Goal: Task Accomplishment & Management: Complete application form

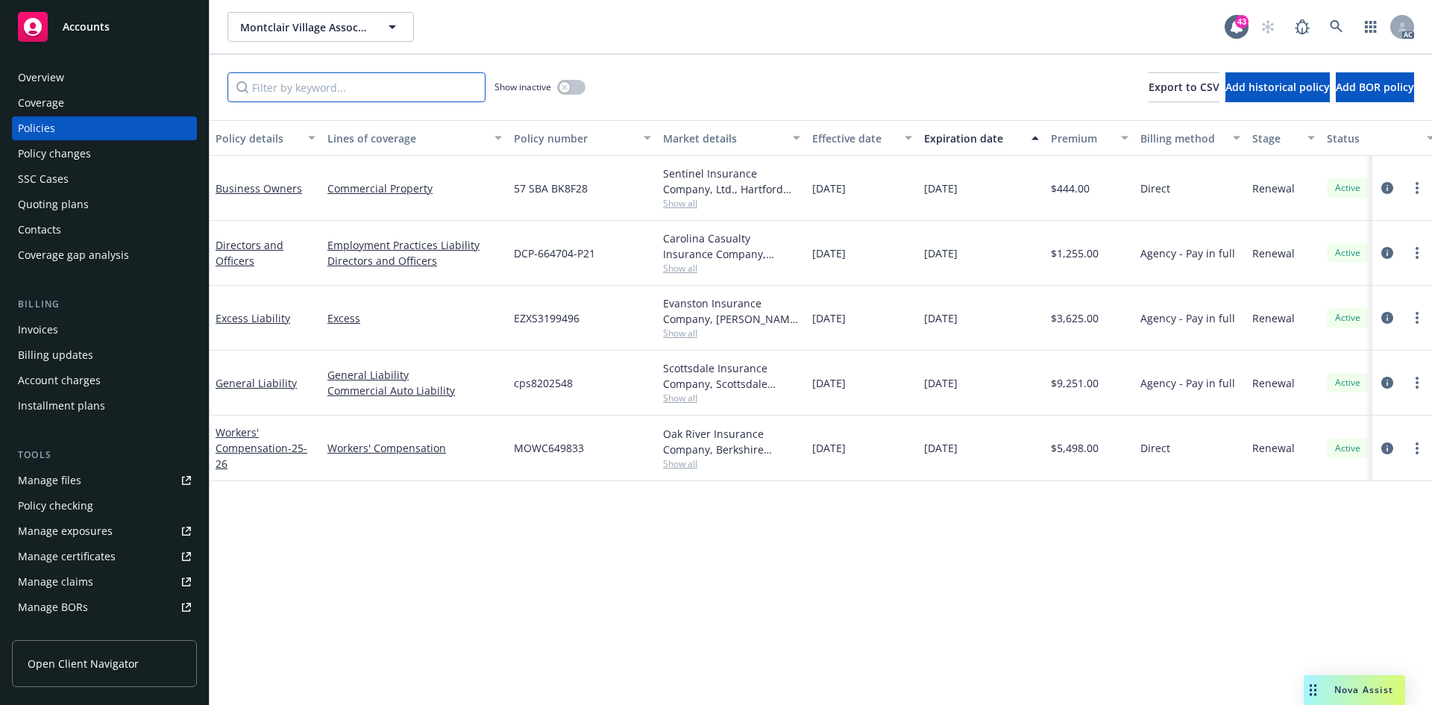
click at [413, 81] on input "Filter by keyword..." at bounding box center [357, 87] width 258 height 30
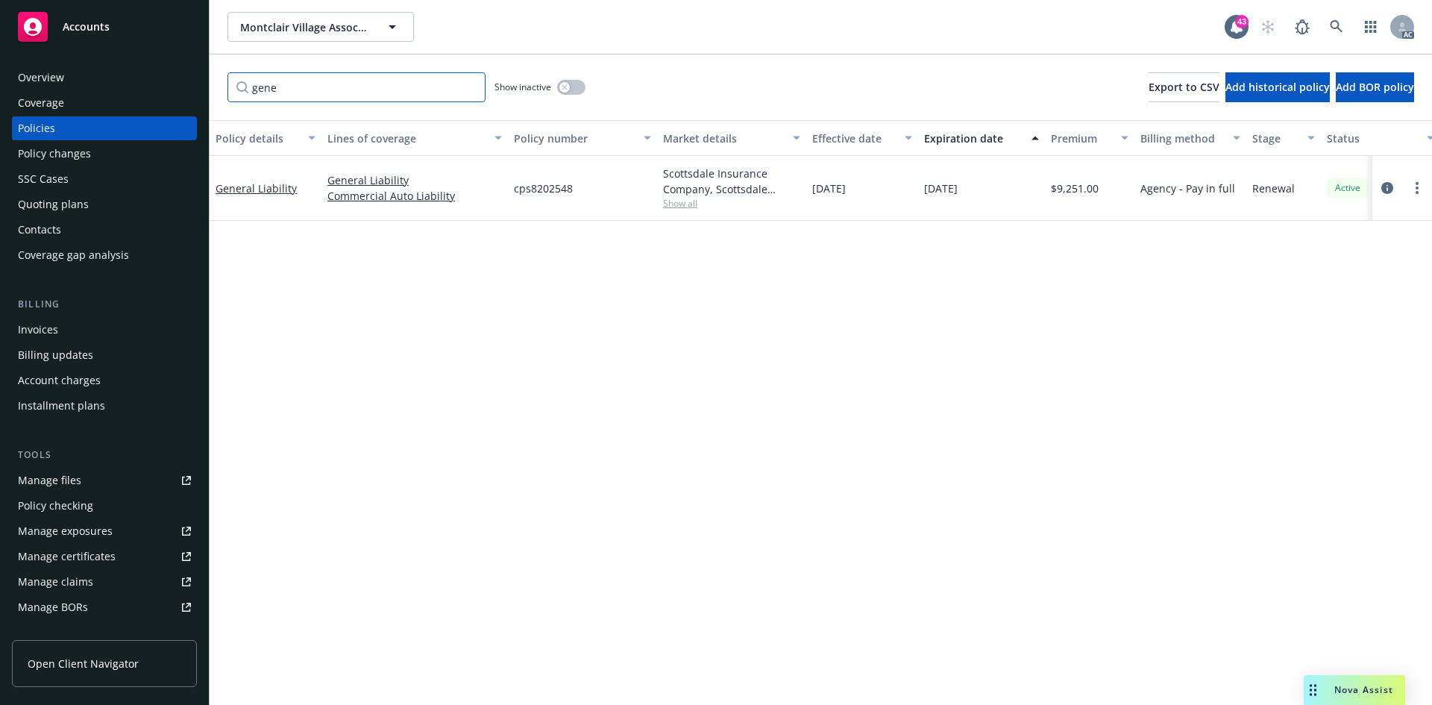
type input "gene"
click at [686, 207] on span "Show all" at bounding box center [731, 203] width 137 height 13
click at [261, 185] on link "General Liability" at bounding box center [256, 188] width 81 height 14
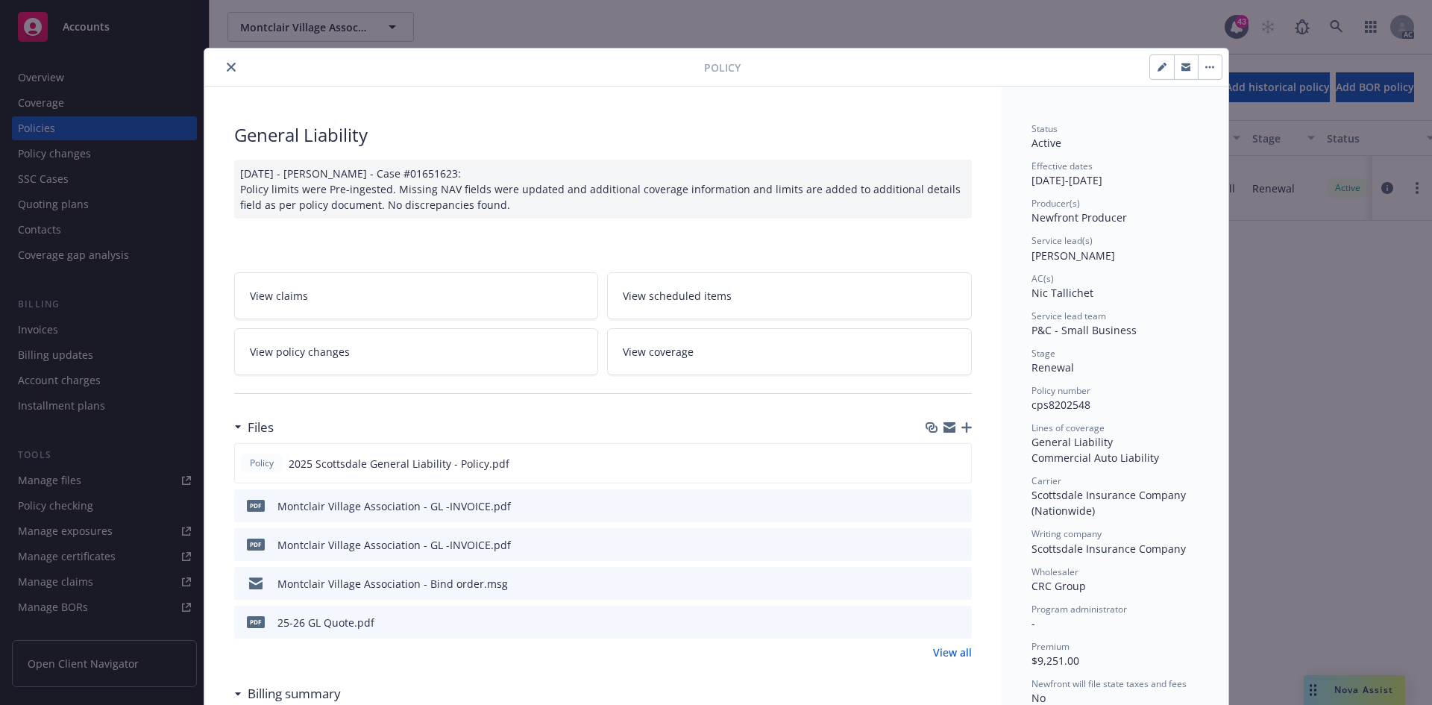
click at [446, 370] on link "View policy changes" at bounding box center [416, 351] width 365 height 47
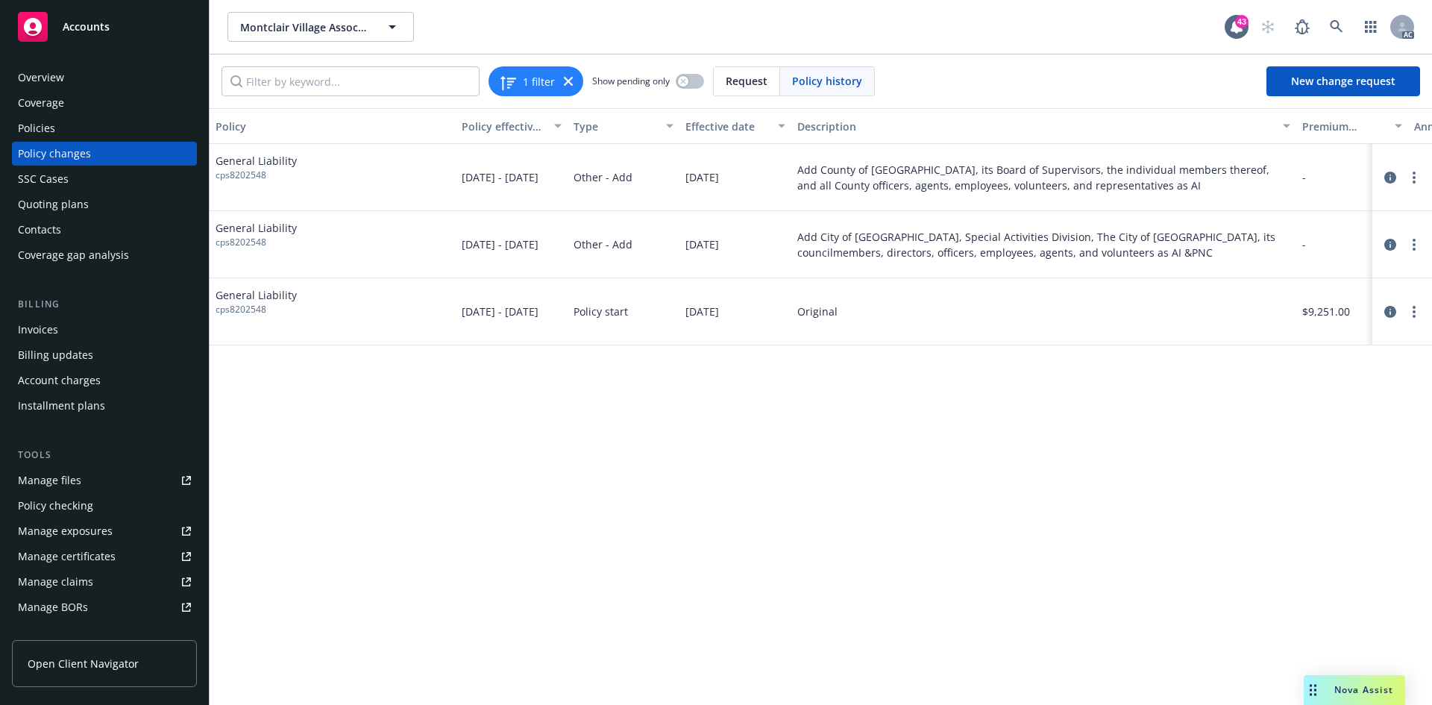
click at [128, 154] on div "Policy changes" at bounding box center [104, 154] width 173 height 24
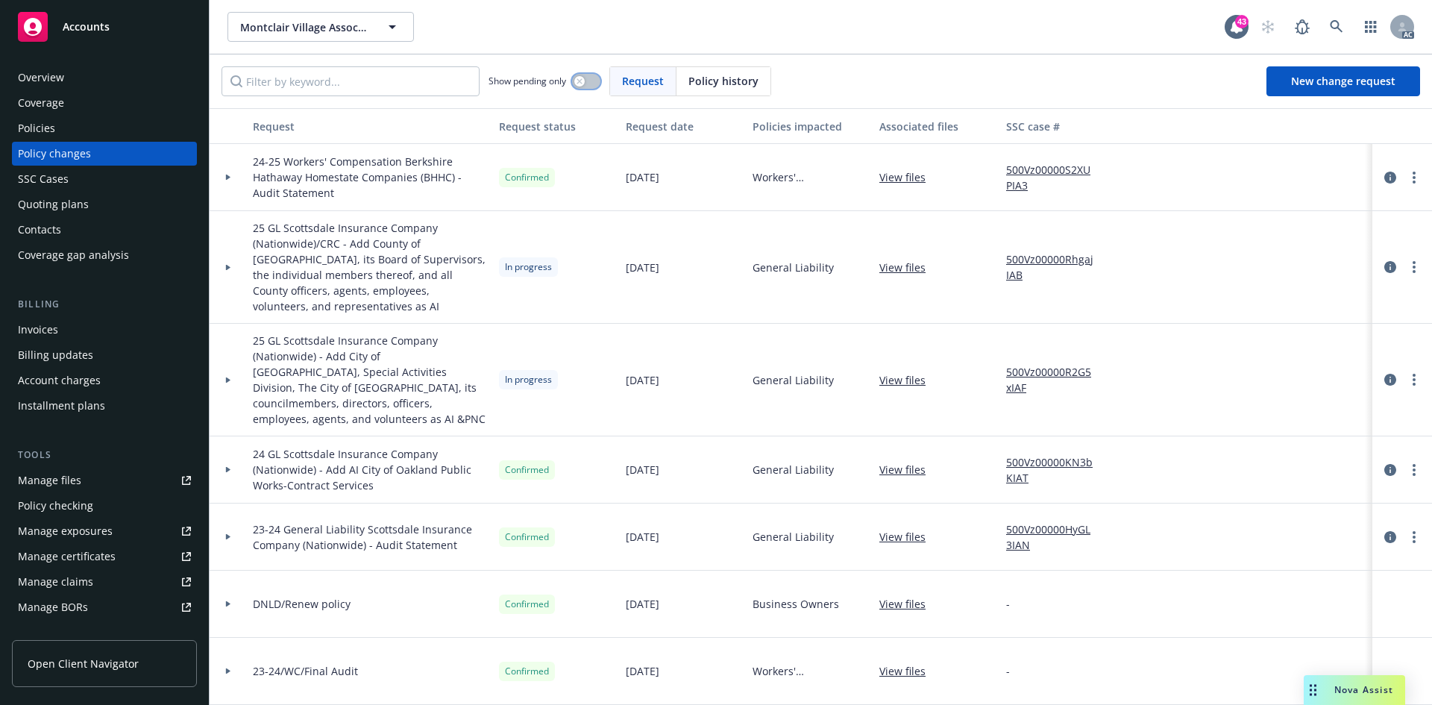
click at [593, 74] on button "button" at bounding box center [586, 81] width 28 height 15
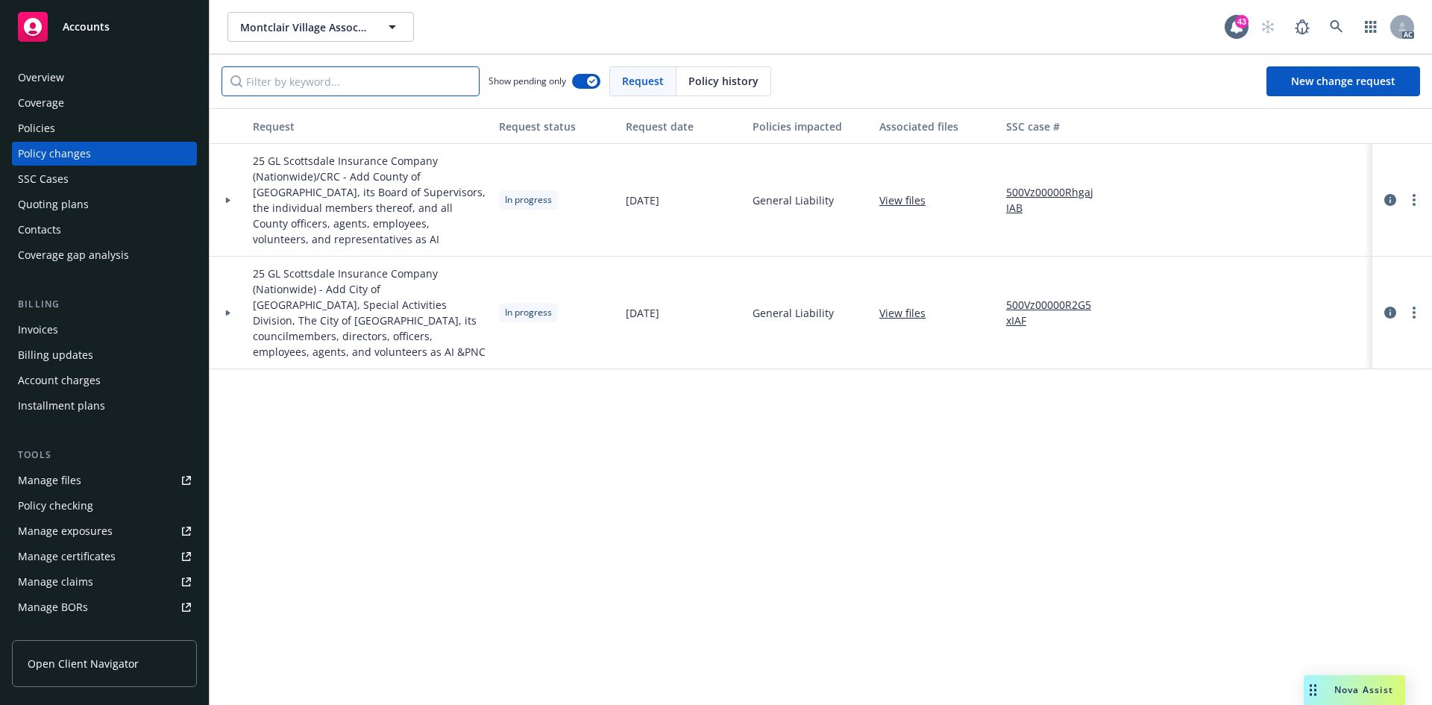
click at [406, 75] on input "Filter by keyword..." at bounding box center [351, 81] width 258 height 30
type input "a"
click at [229, 200] on icon at bounding box center [228, 200] width 4 height 6
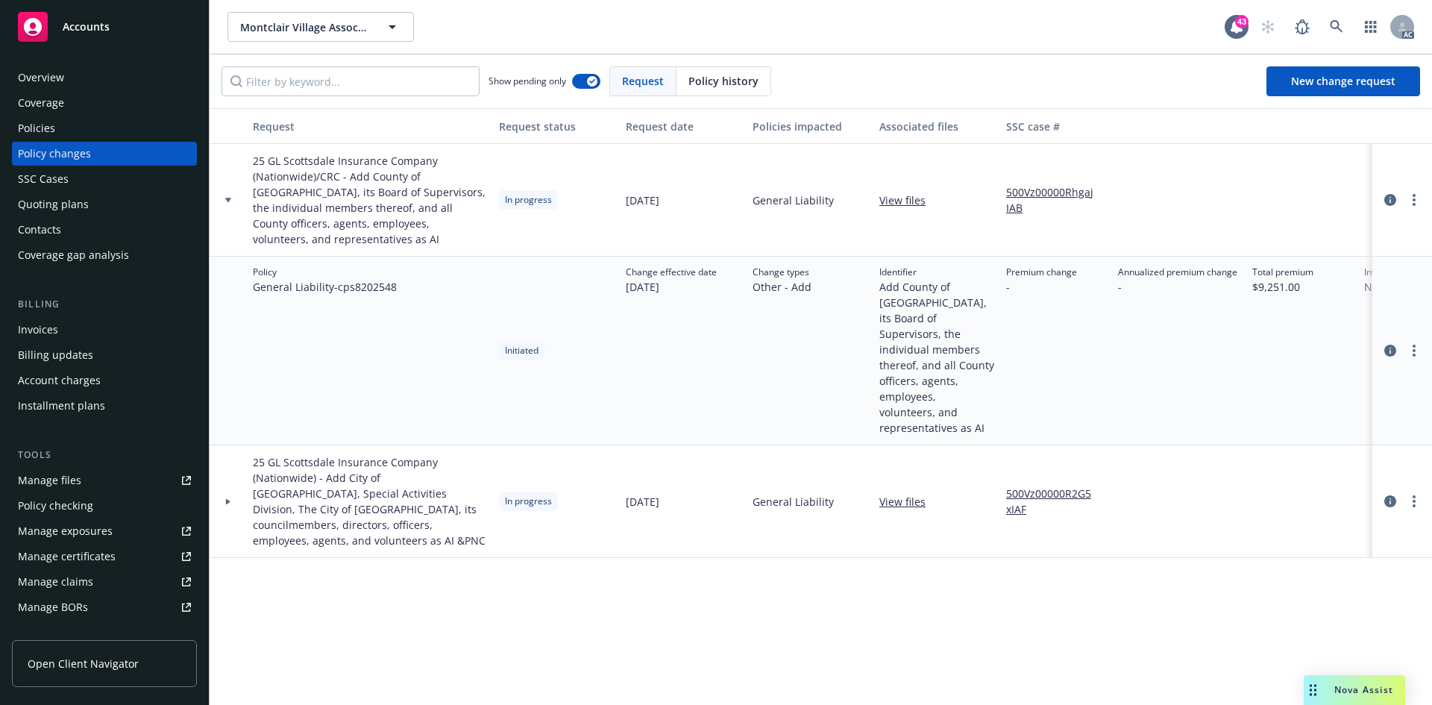
click at [228, 474] on div at bounding box center [228, 501] width 37 height 113
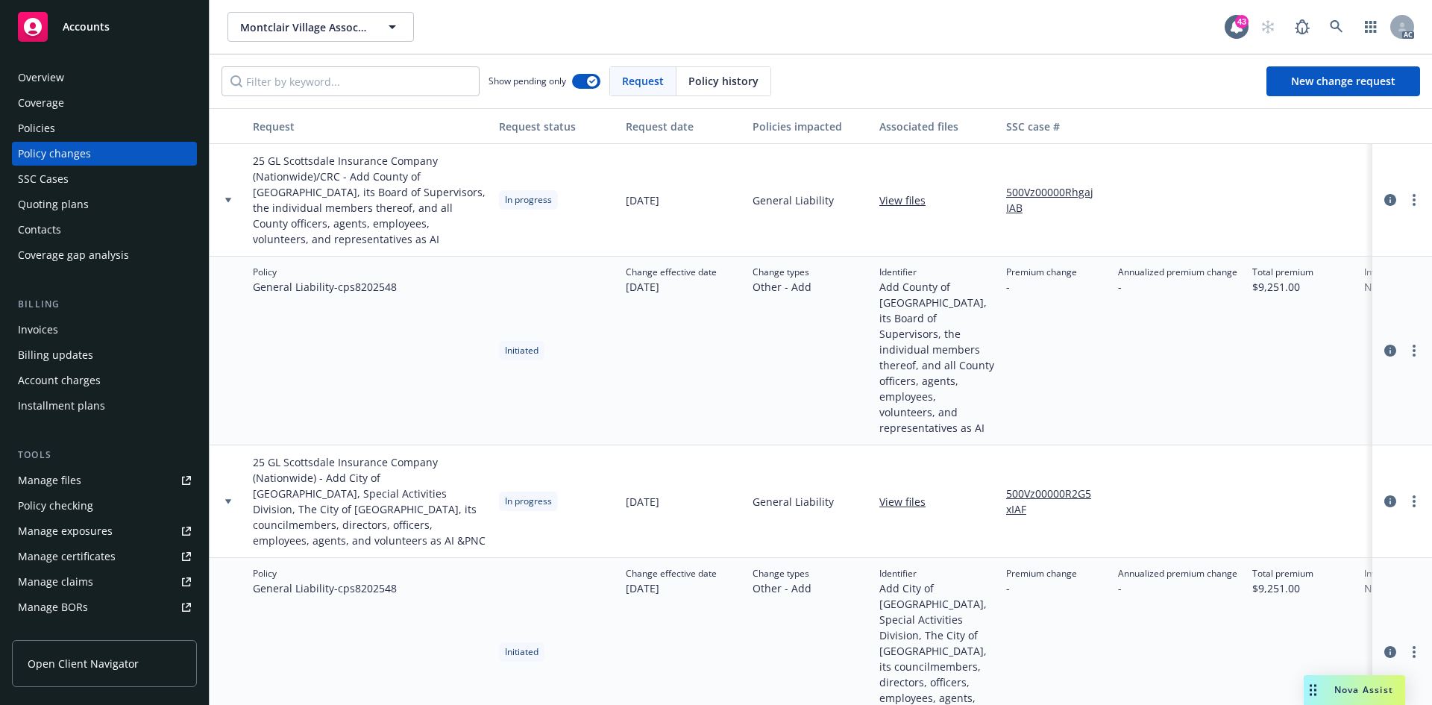
click at [228, 474] on div at bounding box center [228, 501] width 37 height 113
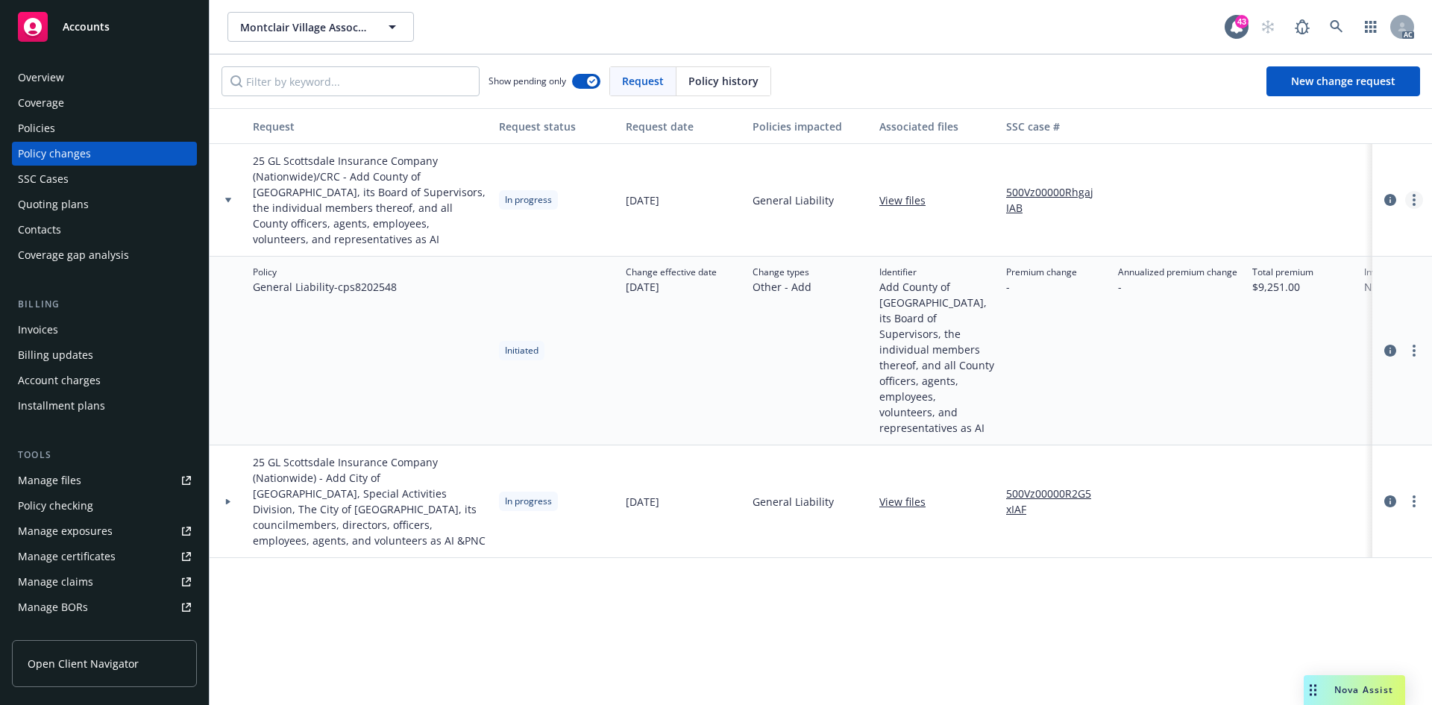
click at [1417, 200] on link "more" at bounding box center [1414, 200] width 18 height 18
click at [1260, 316] on link "Resume workflow" at bounding box center [1295, 320] width 256 height 30
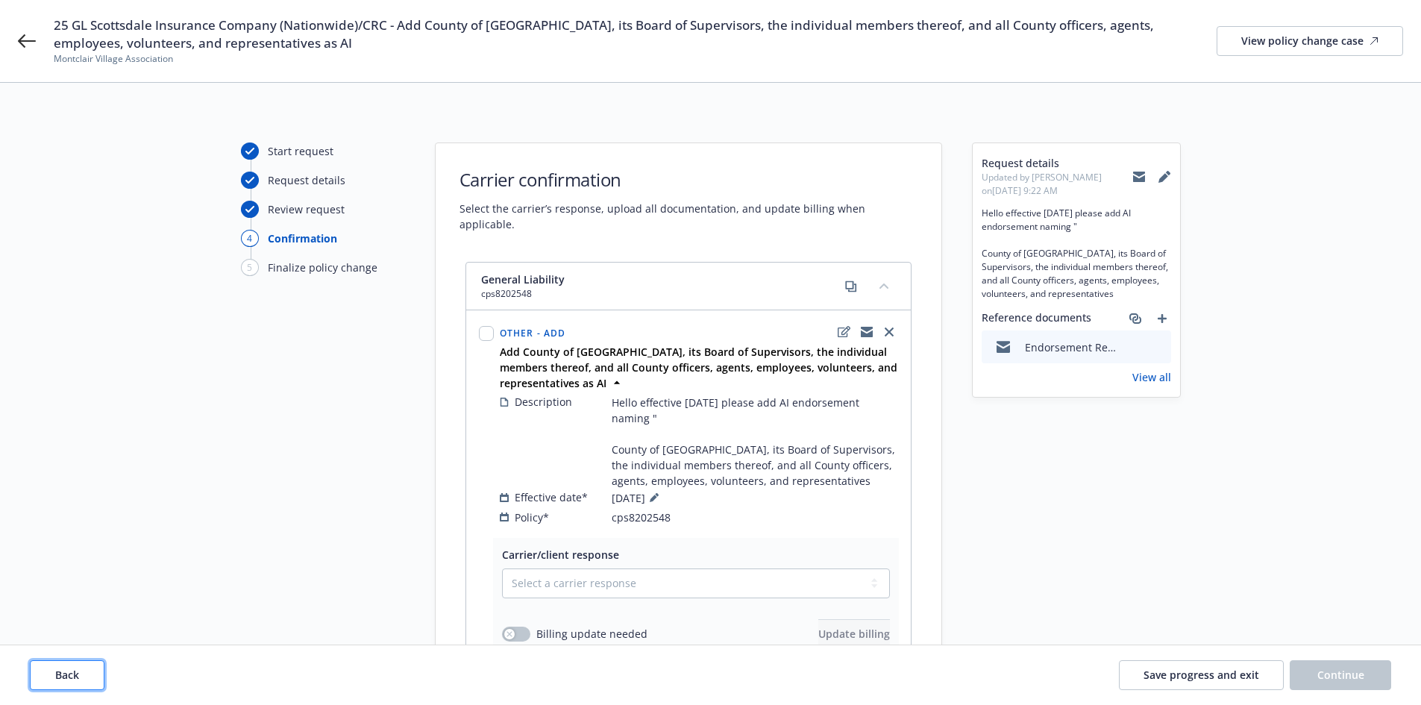
click at [69, 668] on span "Back" at bounding box center [67, 675] width 24 height 14
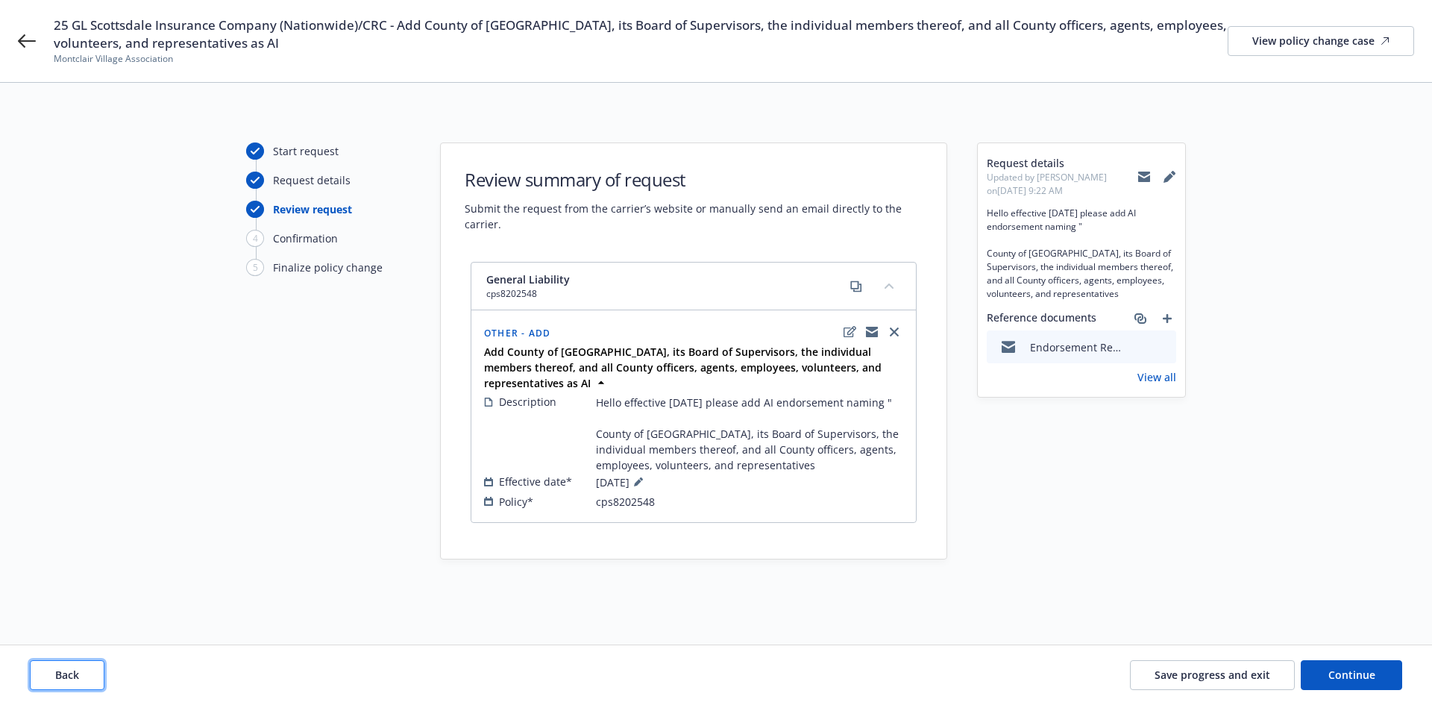
click at [69, 668] on span "Back" at bounding box center [67, 675] width 24 height 14
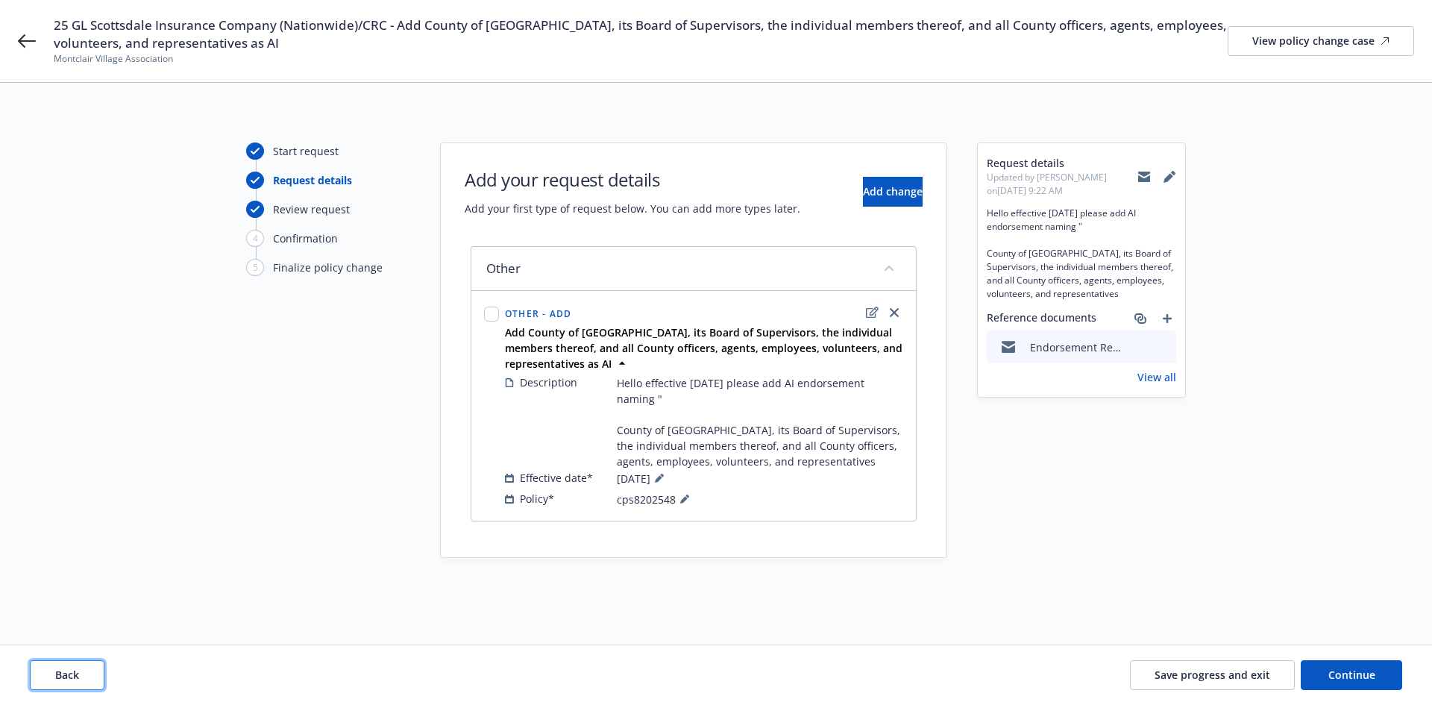
click at [69, 668] on span "Back" at bounding box center [67, 675] width 24 height 14
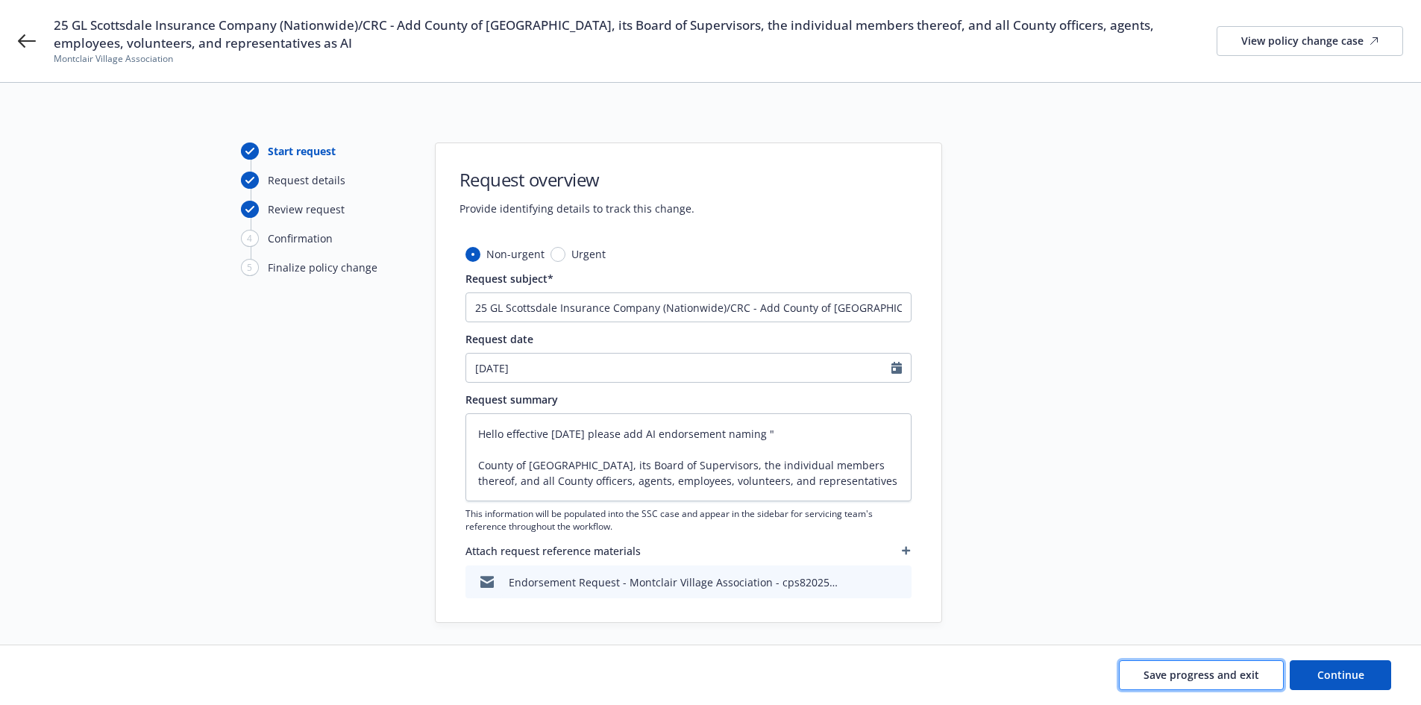
click at [1189, 672] on span "Save progress and exit" at bounding box center [1202, 675] width 116 height 14
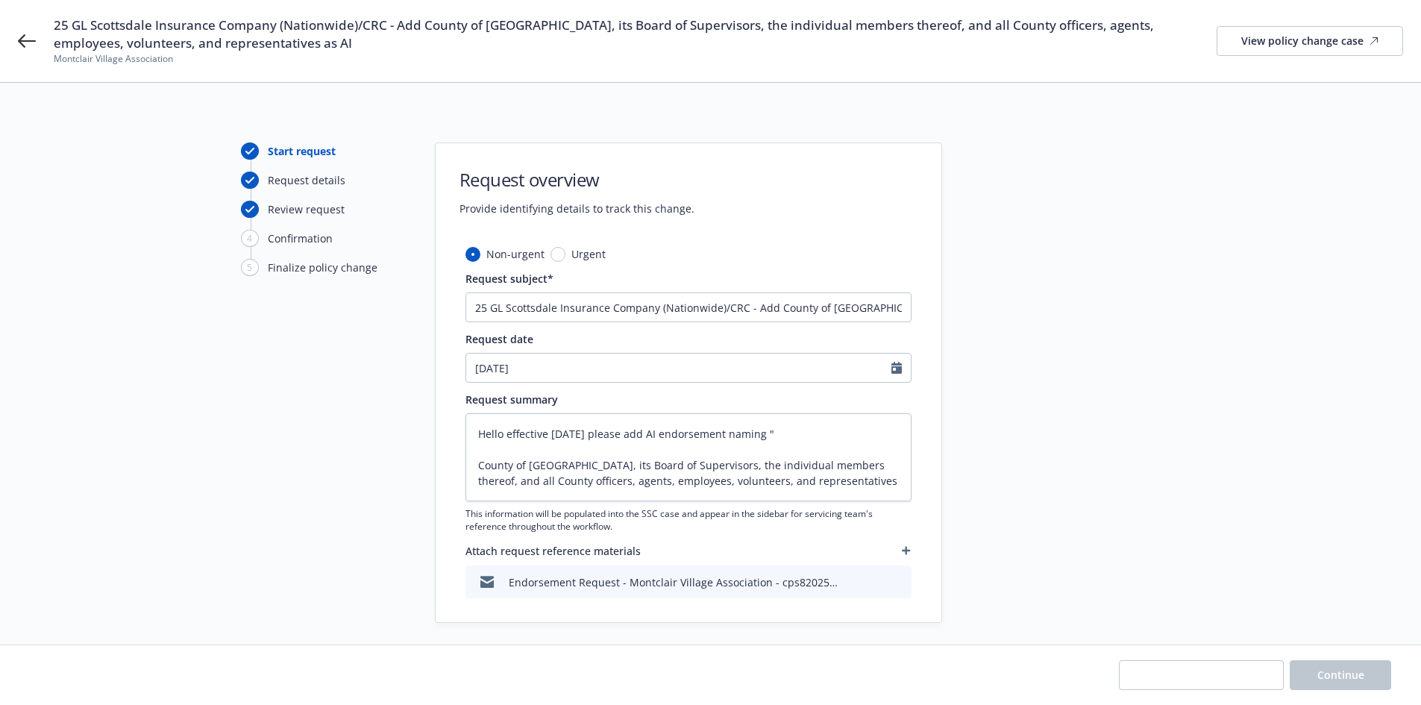
type textarea "x"
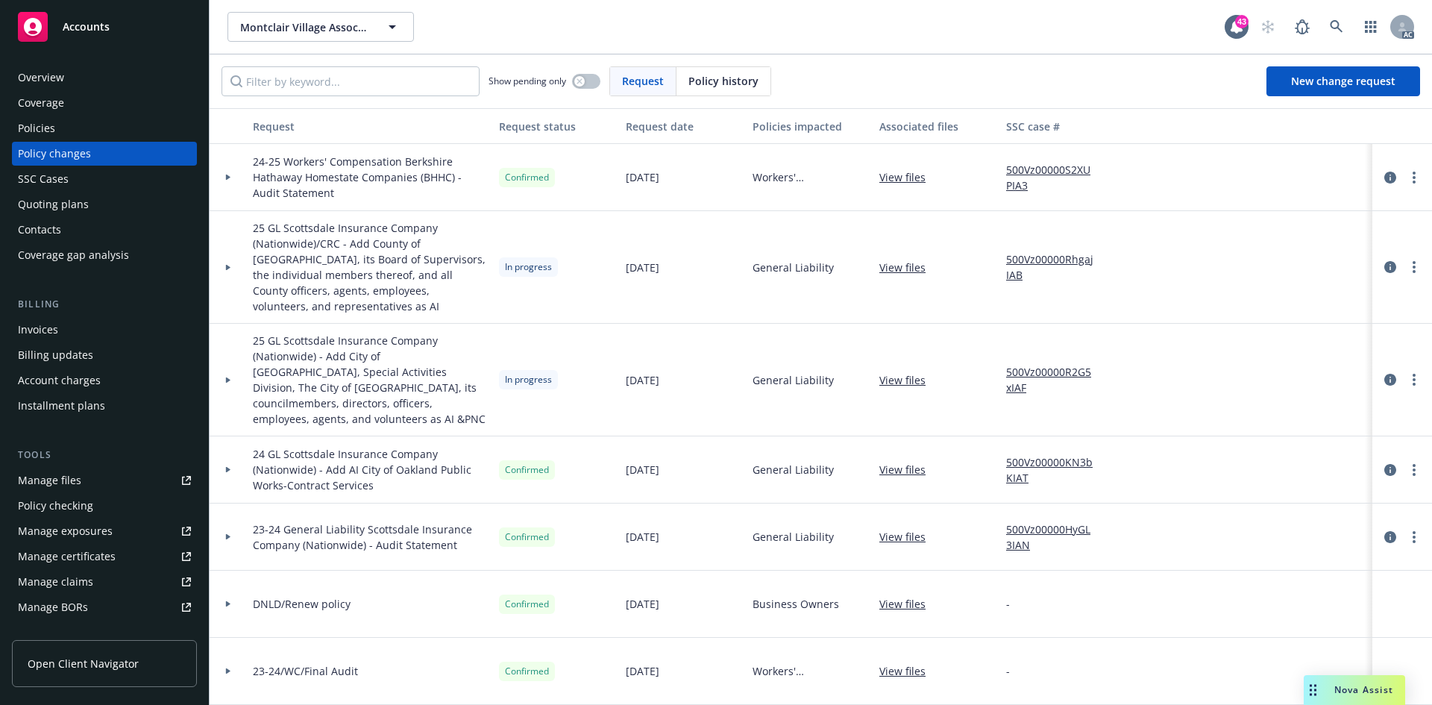
click at [90, 134] on div "Policies" at bounding box center [104, 128] width 173 height 24
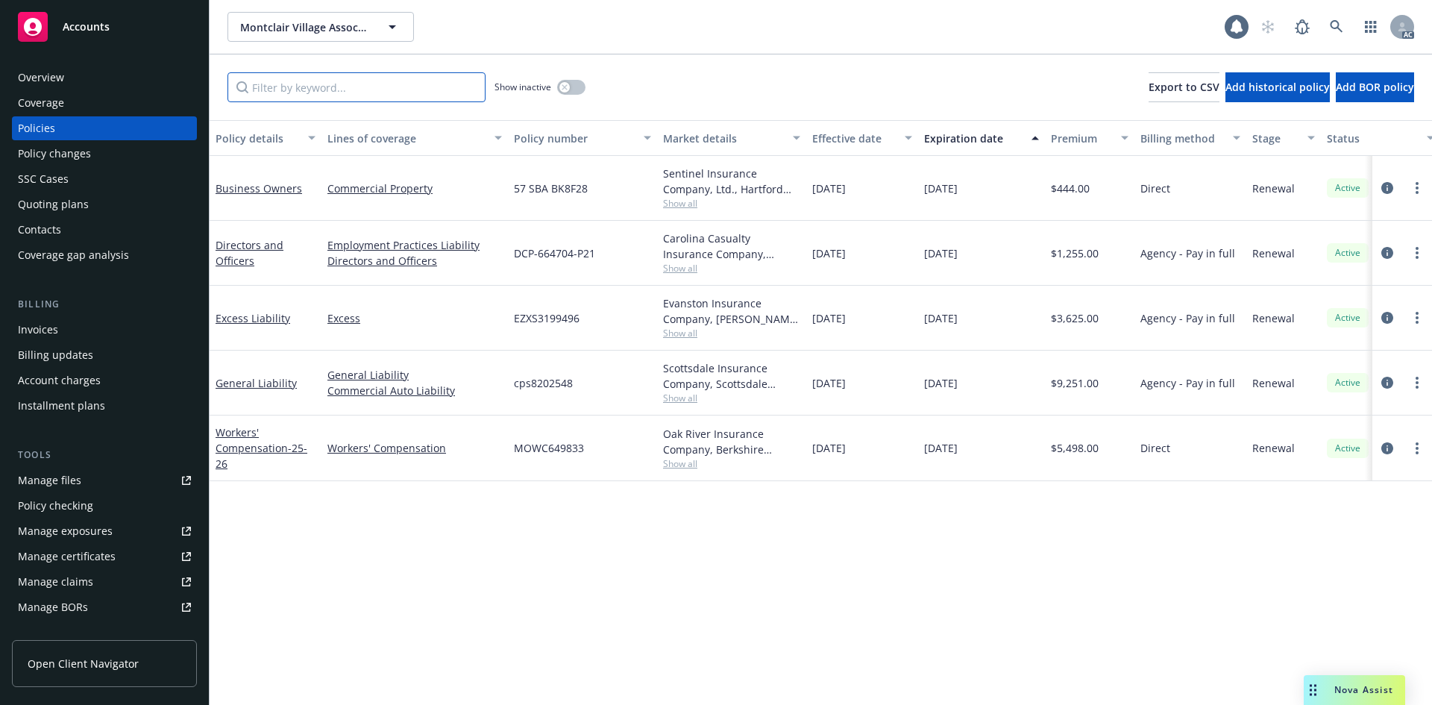
click at [351, 90] on input "Filter by keyword..." at bounding box center [357, 87] width 258 height 30
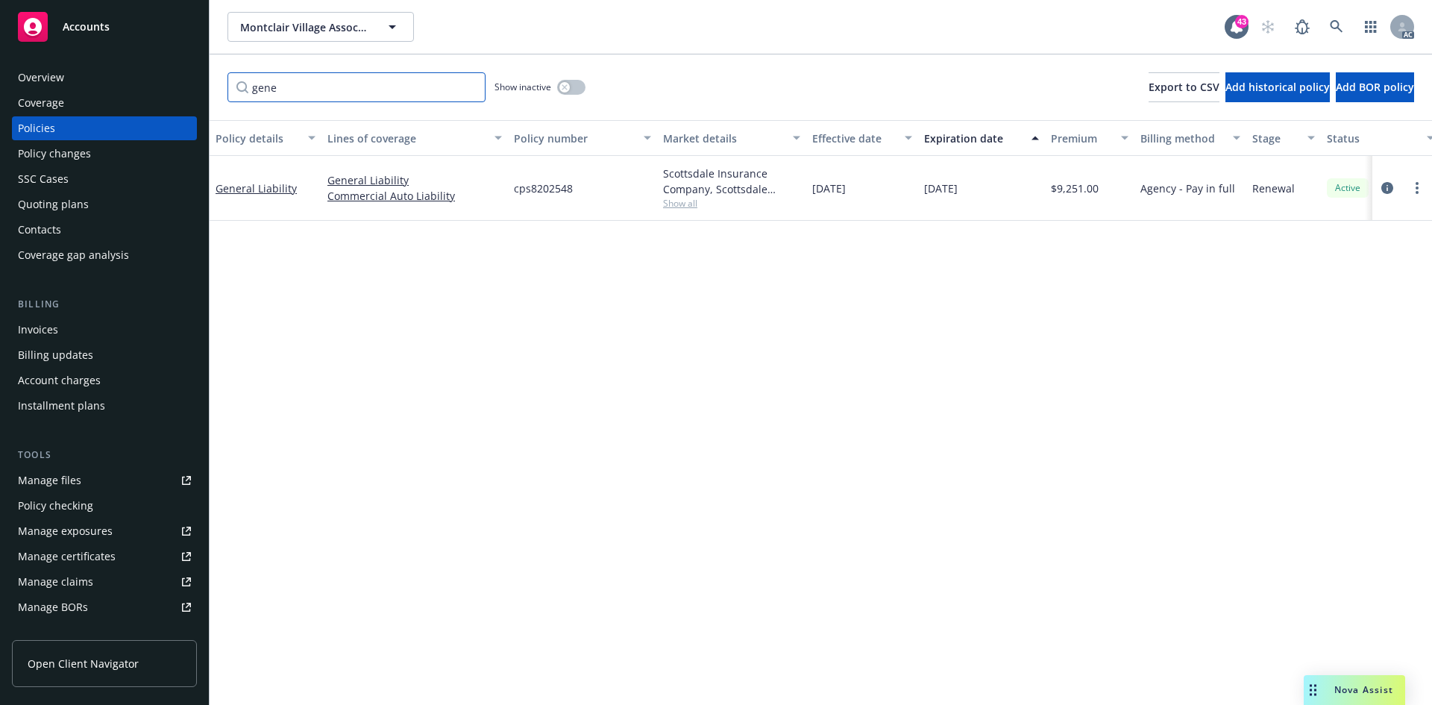
type input "gene"
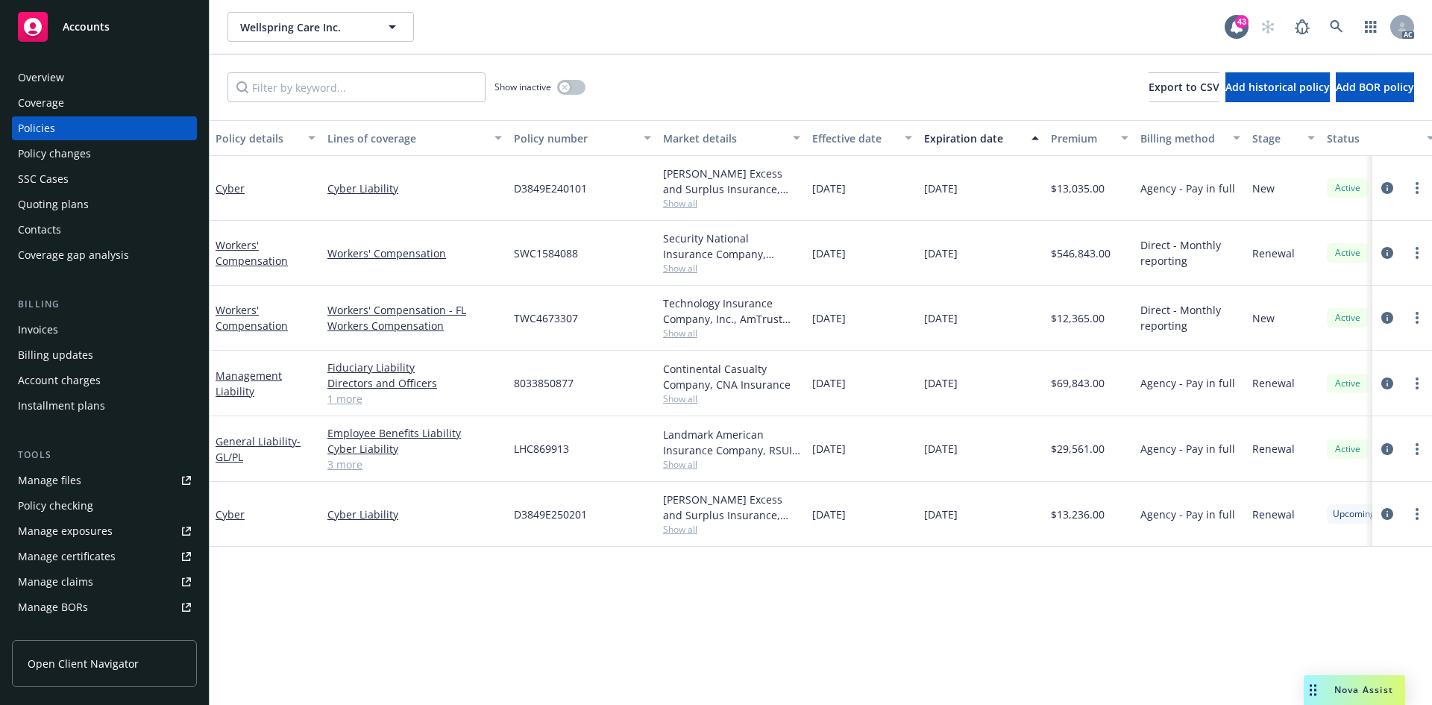
click at [742, 577] on div "Policy details Lines of coverage Policy number Market details Effective date Ex…" at bounding box center [821, 412] width 1223 height 585
click at [368, 91] on input "Filter by keyword..." at bounding box center [357, 87] width 258 height 30
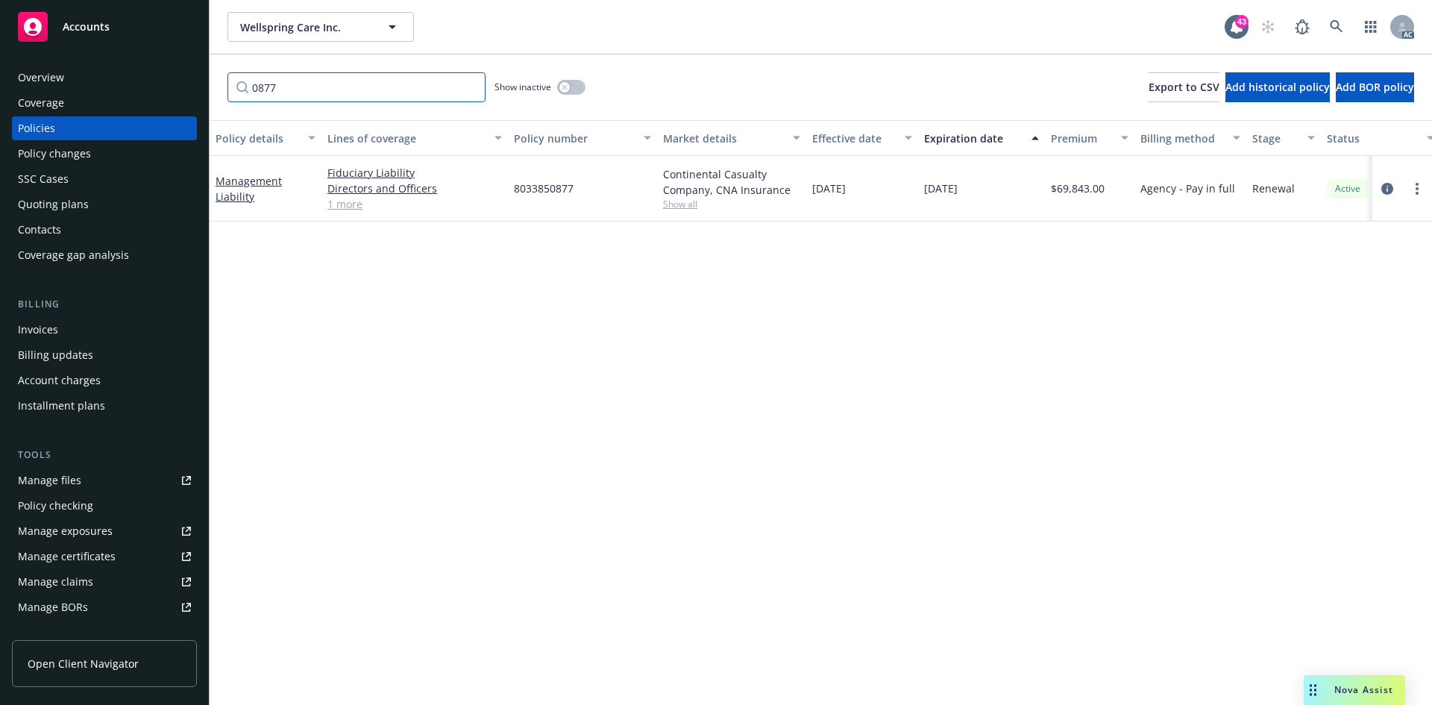
type input "0877"
drag, startPoint x: 256, startPoint y: 198, endPoint x: 213, endPoint y: 178, distance: 47.4
click at [213, 178] on div "Management Liability" at bounding box center [266, 189] width 112 height 66
copy link "Management Liability"
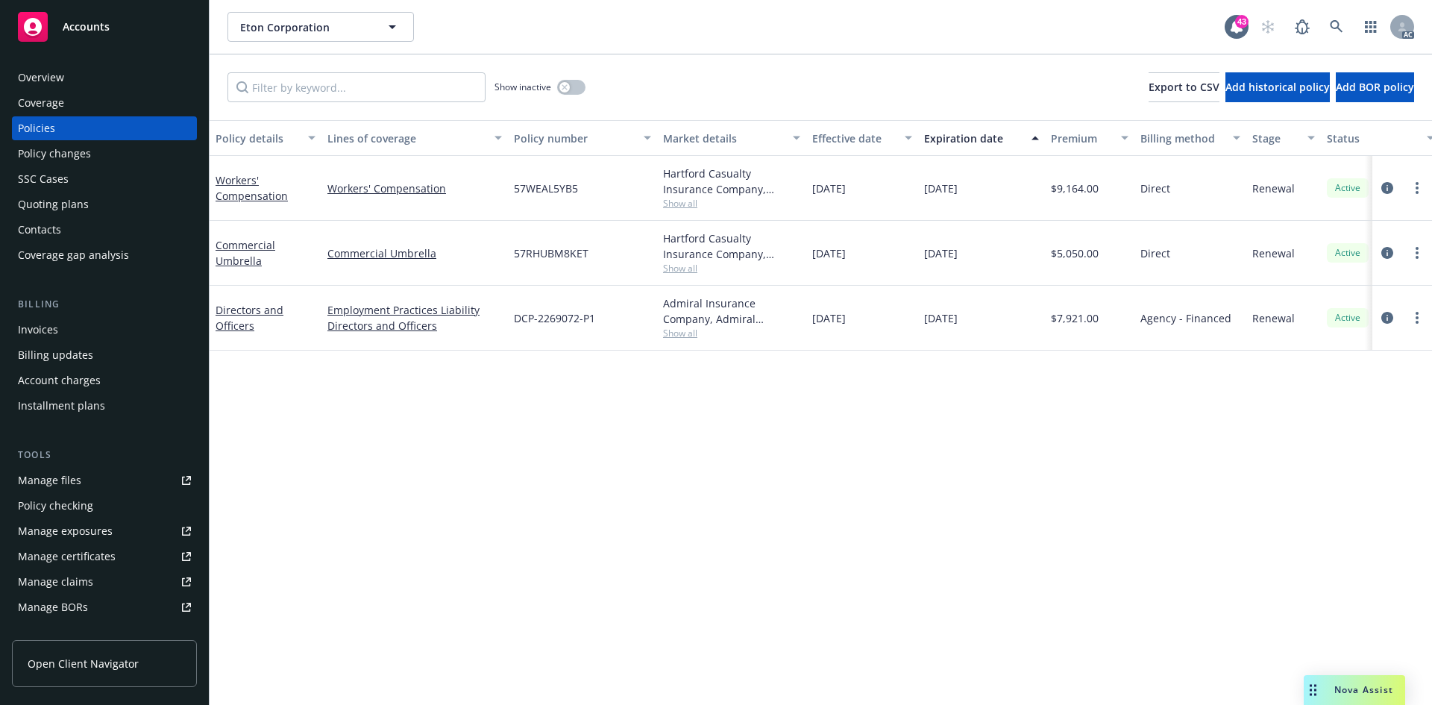
click at [54, 144] on div "Policy changes" at bounding box center [54, 154] width 73 height 24
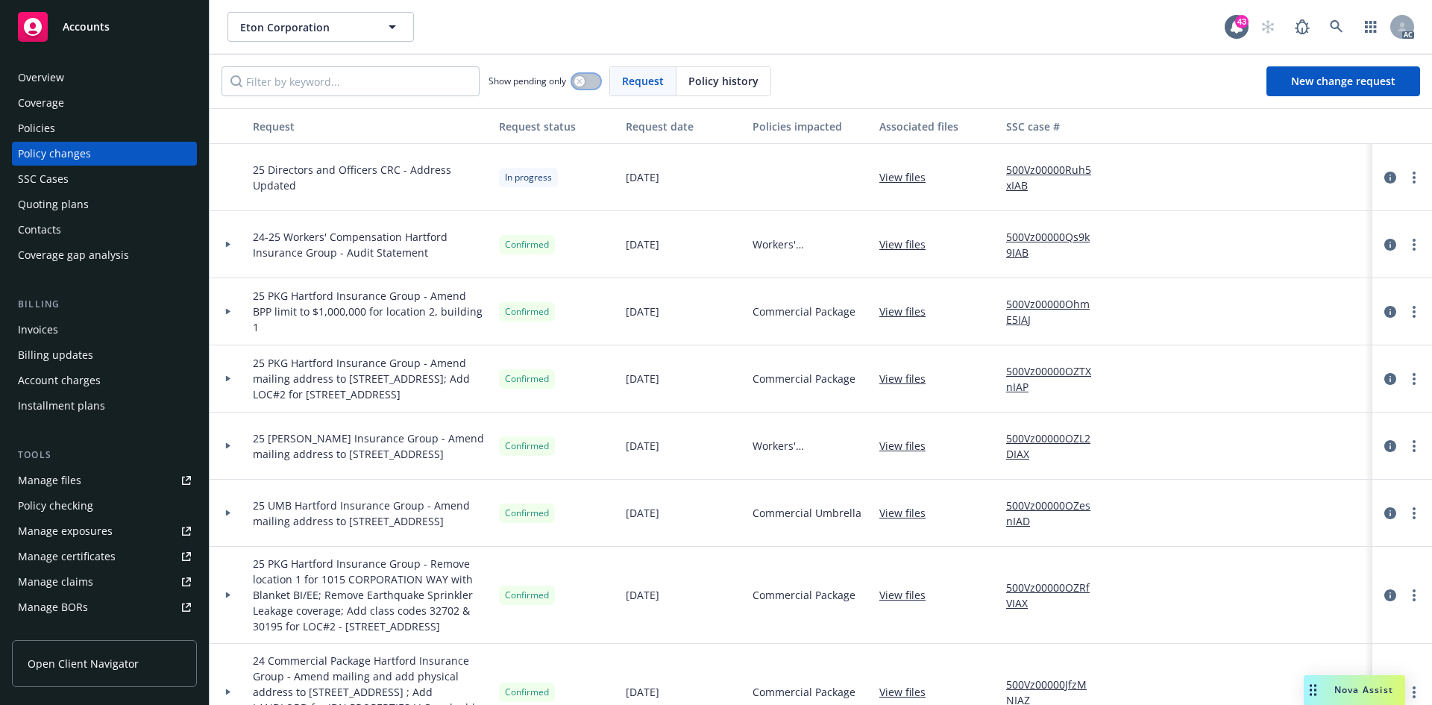
click at [582, 83] on icon "button" at bounding box center [579, 80] width 5 height 5
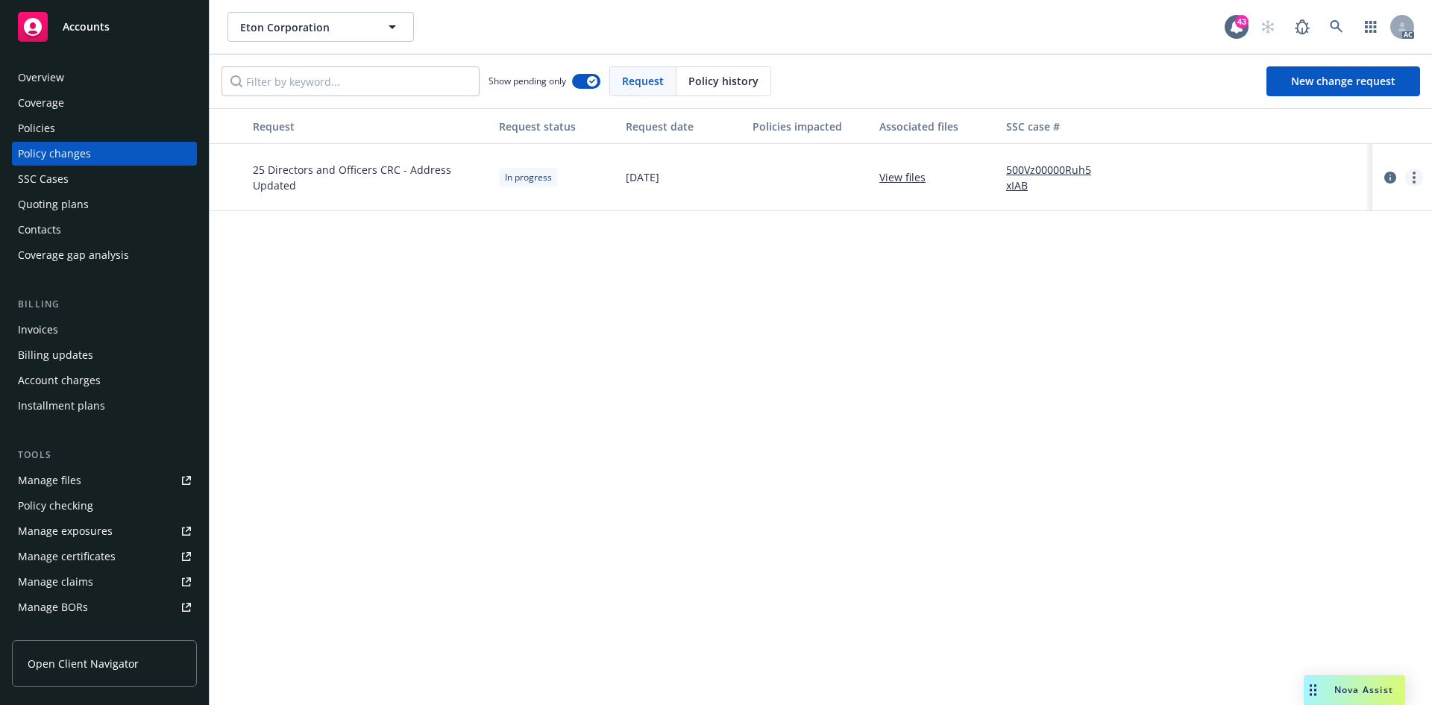
click at [1411, 178] on link "more" at bounding box center [1414, 178] width 18 height 18
click at [1264, 292] on link "Resume workflow" at bounding box center [1295, 298] width 256 height 30
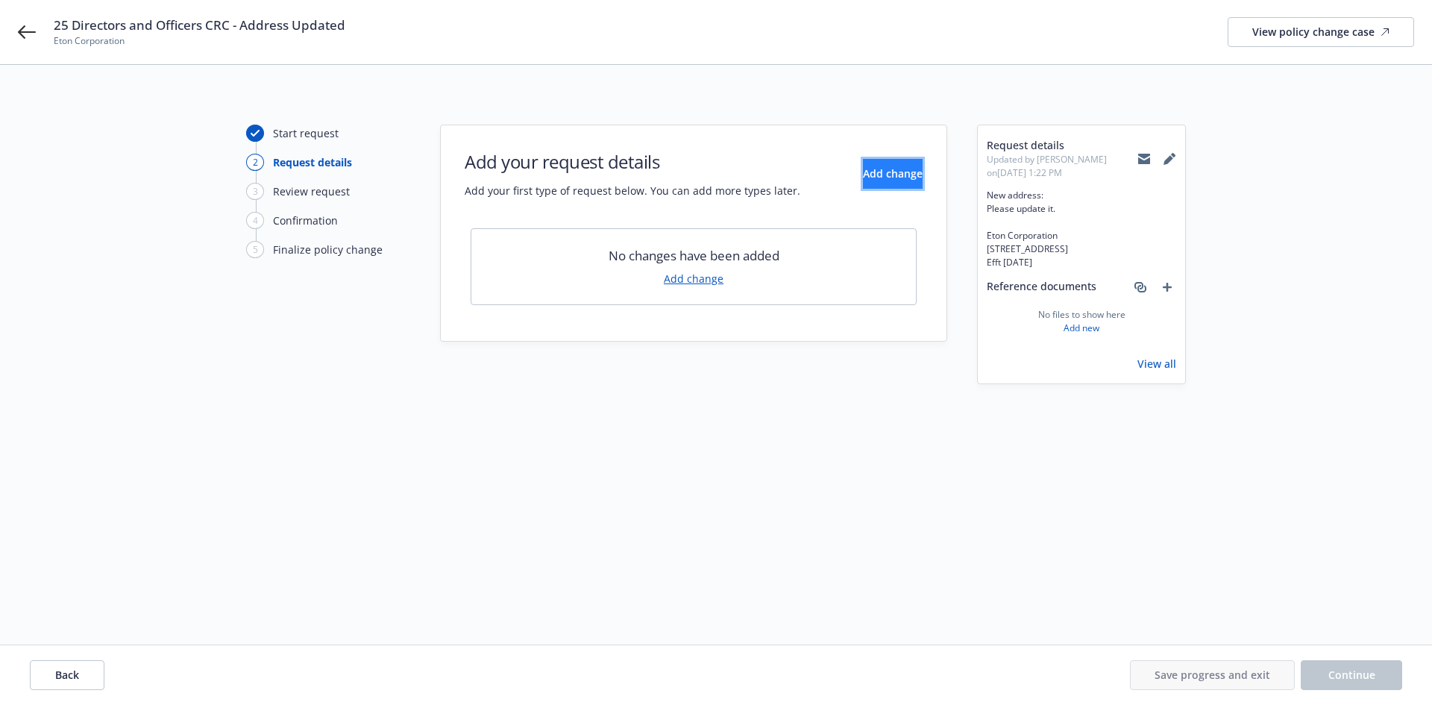
click at [881, 169] on span "Add change" at bounding box center [893, 173] width 60 height 14
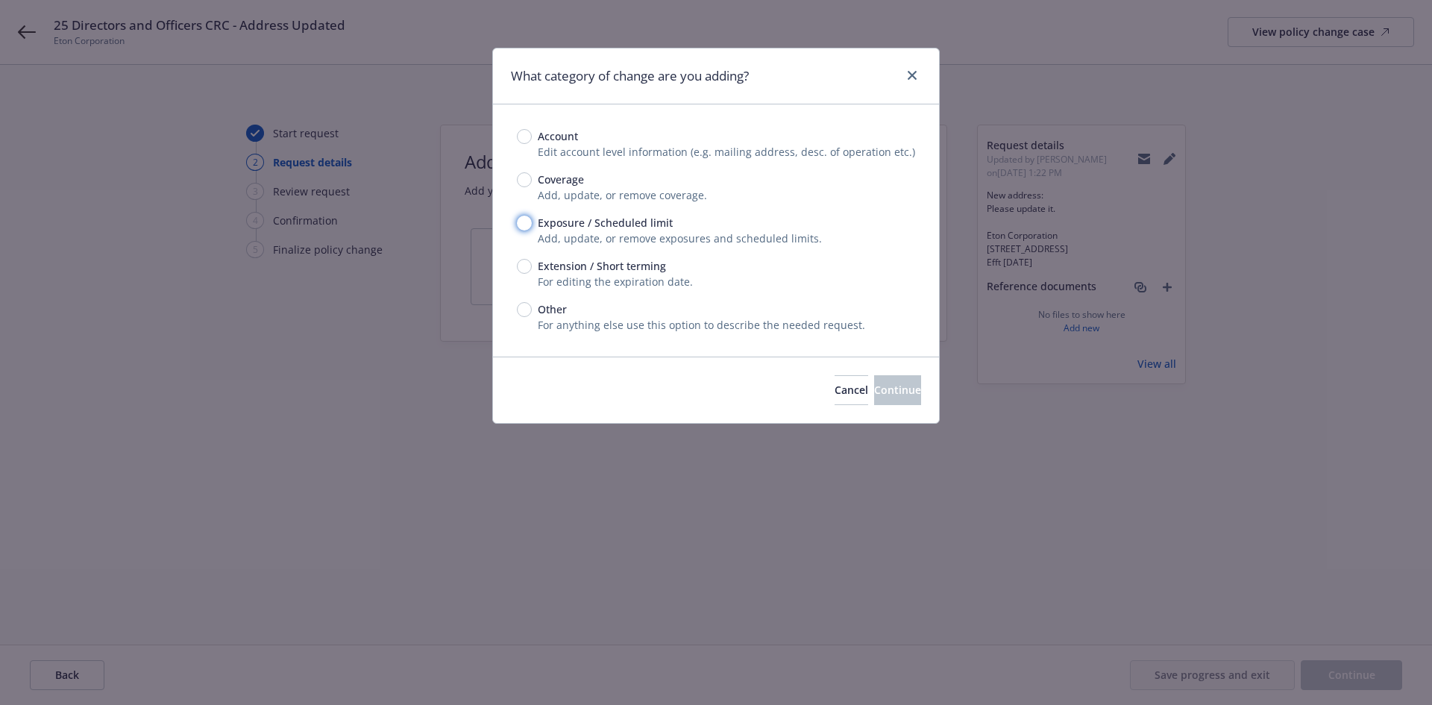
click at [524, 221] on input "Exposure / Scheduled limit" at bounding box center [524, 223] width 15 height 15
radio input "true"
click at [874, 394] on span "Continue" at bounding box center [897, 390] width 47 height 14
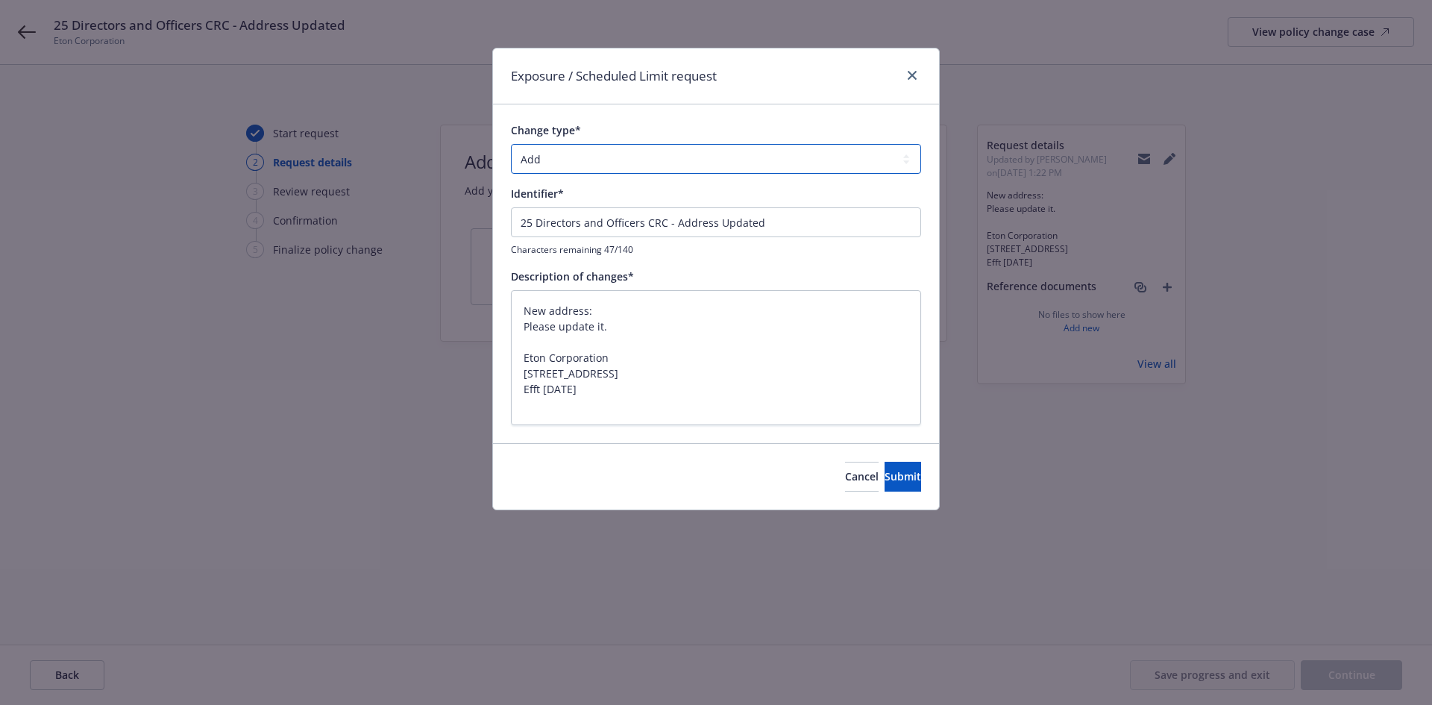
click at [566, 161] on select "Add Audit Change Remove" at bounding box center [716, 159] width 410 height 30
select select "CHANGE"
click at [511, 144] on select "Add Audit Change Remove" at bounding box center [716, 159] width 410 height 30
type textarea "x"
drag, startPoint x: 675, startPoint y: 224, endPoint x: 450, endPoint y: 225, distance: 225.3
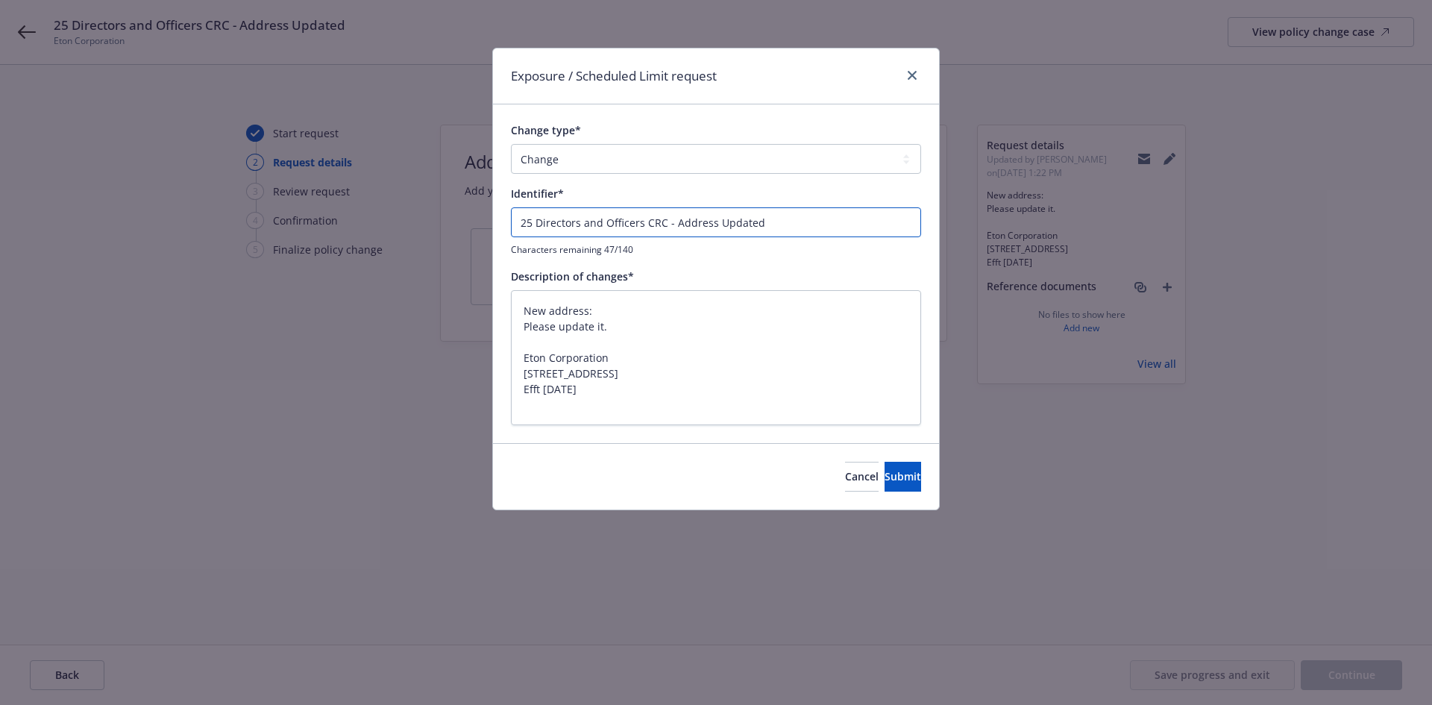
click at [450, 225] on div "Exposure / Scheduled Limit request Change type* Add Audit Change Remove Identif…" at bounding box center [716, 352] width 1432 height 705
type input "Address Updated"
type textarea "x"
type input "Address Updated"
click at [659, 327] on textarea "New address: Please update it. Eton Corporation [STREET_ADDRESS] Efft [DATE]" at bounding box center [716, 357] width 410 height 135
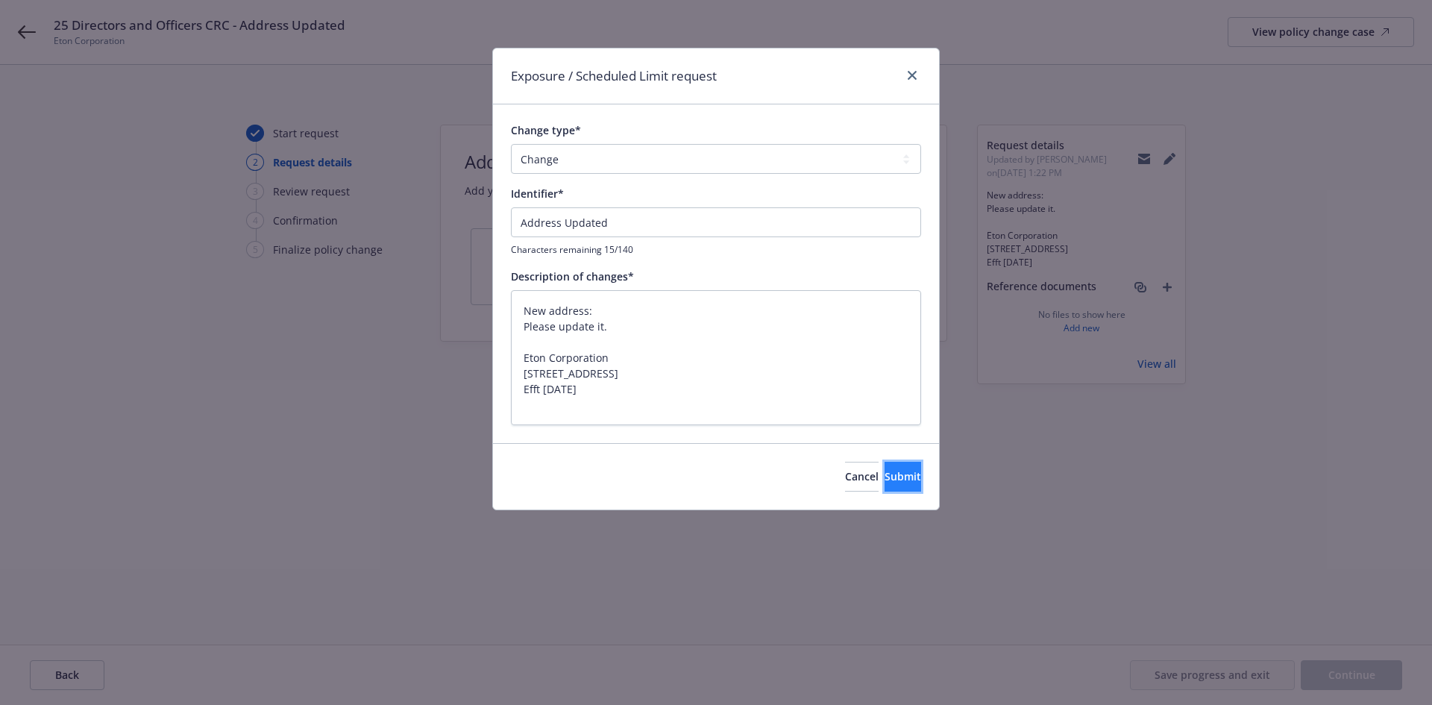
click at [885, 485] on button "Submit" at bounding box center [903, 477] width 37 height 30
type textarea "x"
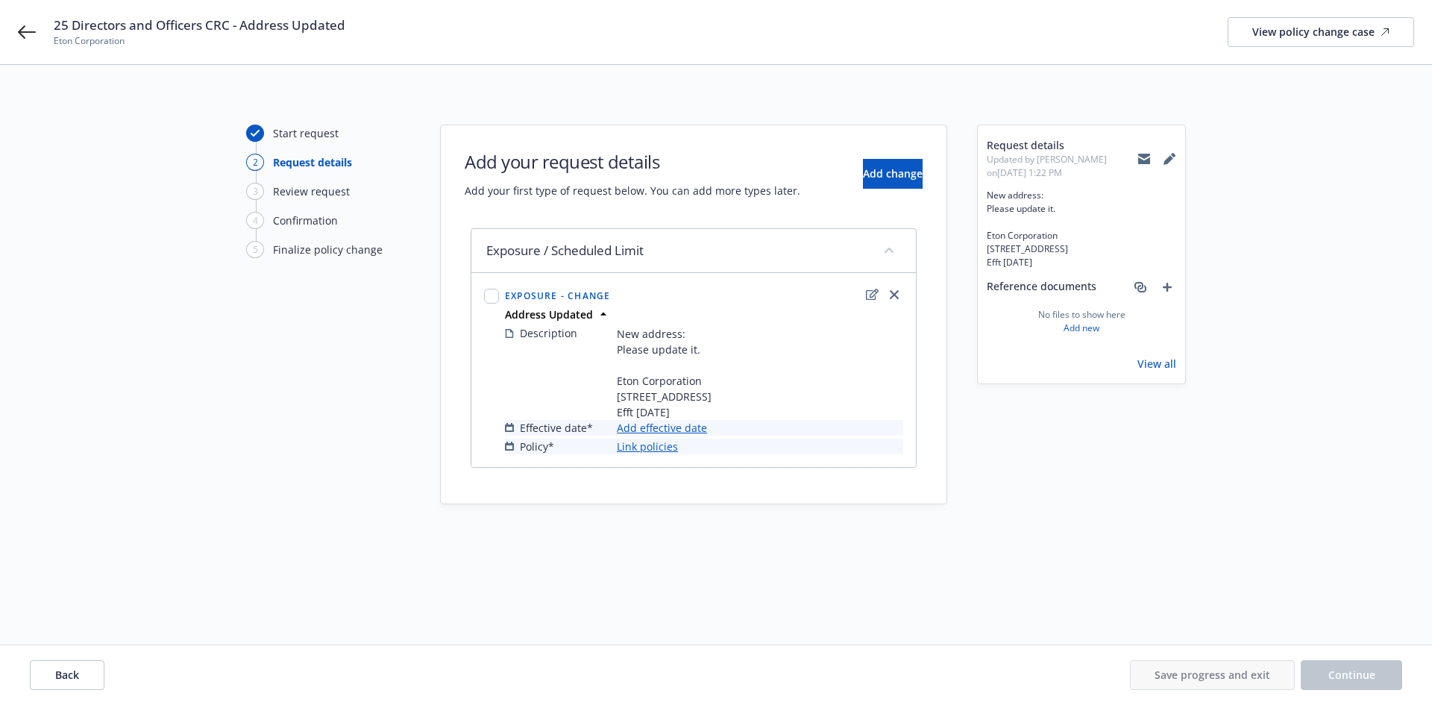
click at [685, 436] on link "Add effective date" at bounding box center [662, 428] width 90 height 16
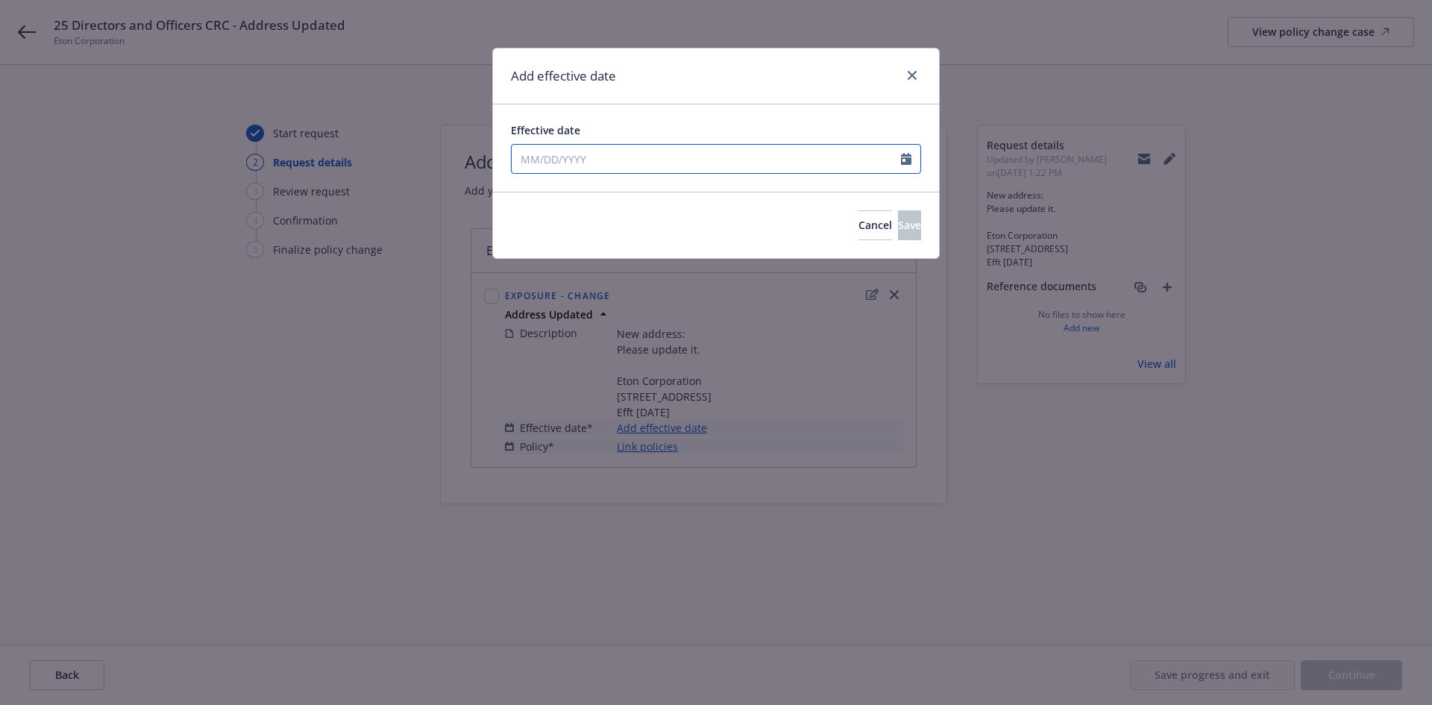
select select "9"
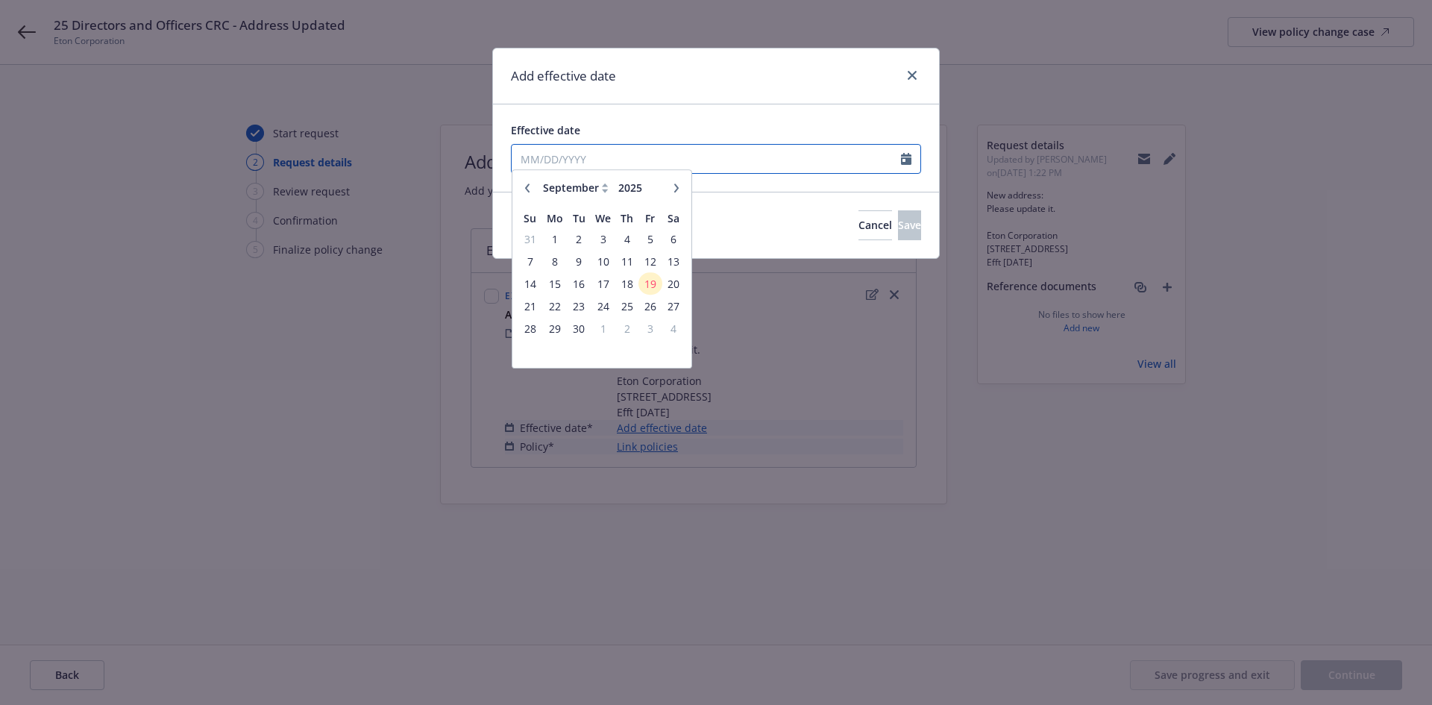
click at [614, 164] on input "Effective date" at bounding box center [706, 159] width 389 height 28
type input "9072"
drag, startPoint x: 636, startPoint y: 156, endPoint x: 462, endPoint y: 170, distance: 175.1
click at [462, 170] on div "Add effective date Effective date 9072 January February March April May June Ju…" at bounding box center [716, 352] width 1432 height 705
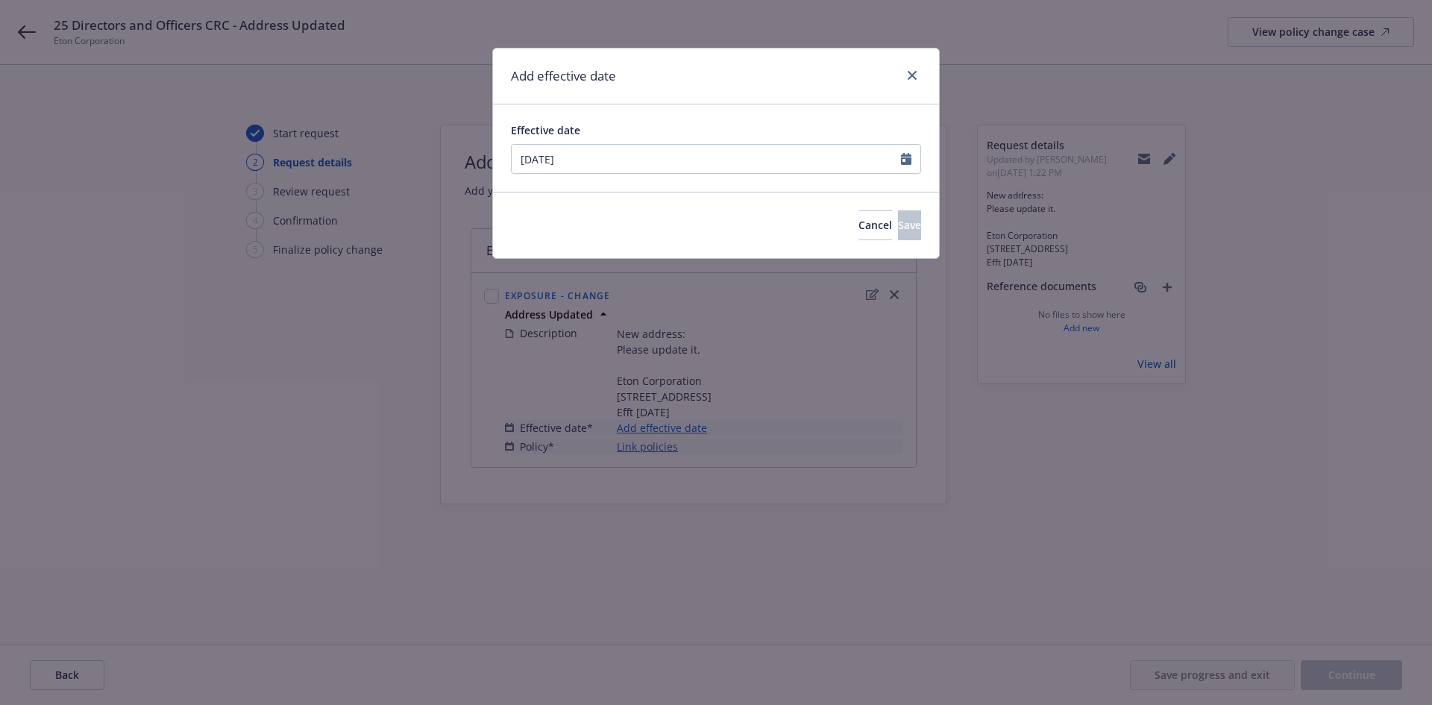
type input "[DATE]"
click at [654, 125] on div "Effective date" at bounding box center [716, 130] width 410 height 16
click at [898, 228] on button "Save" at bounding box center [909, 225] width 23 height 30
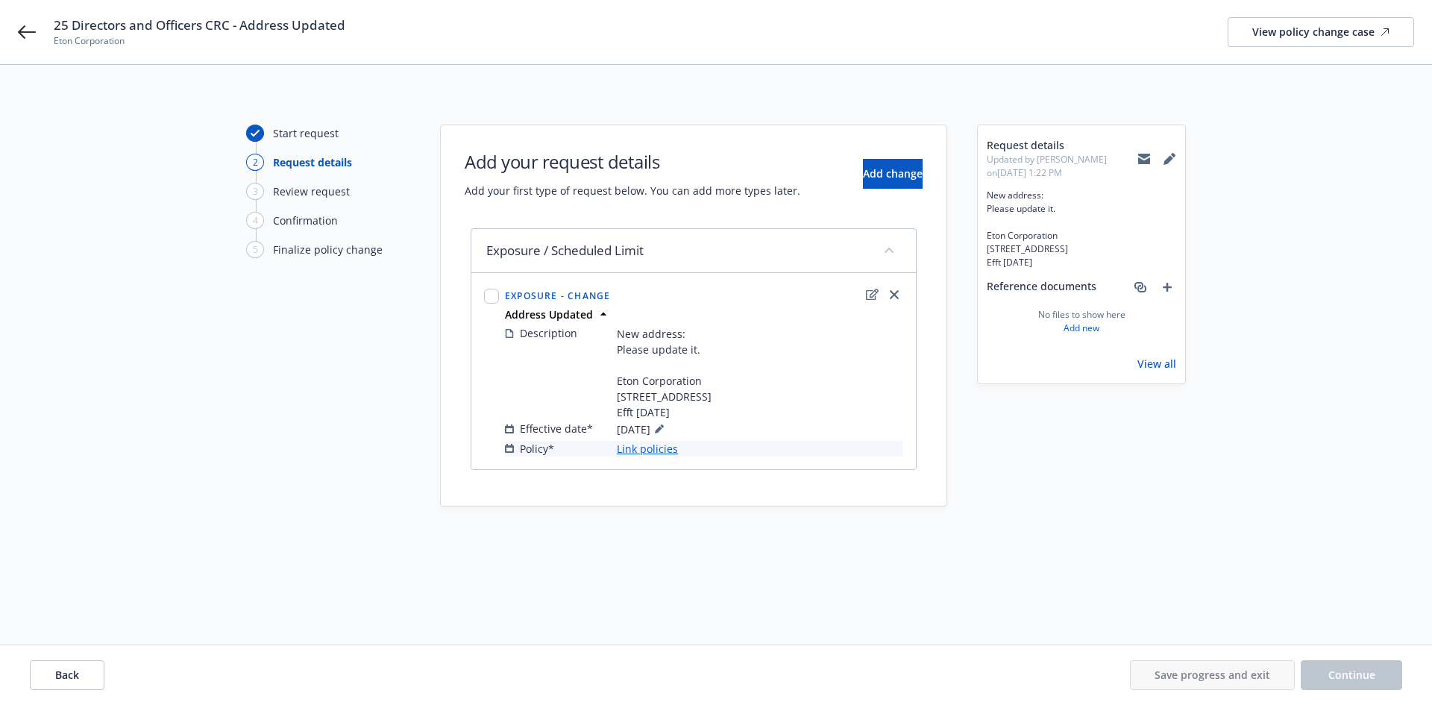
click at [663, 457] on link "Link policies" at bounding box center [647, 449] width 61 height 16
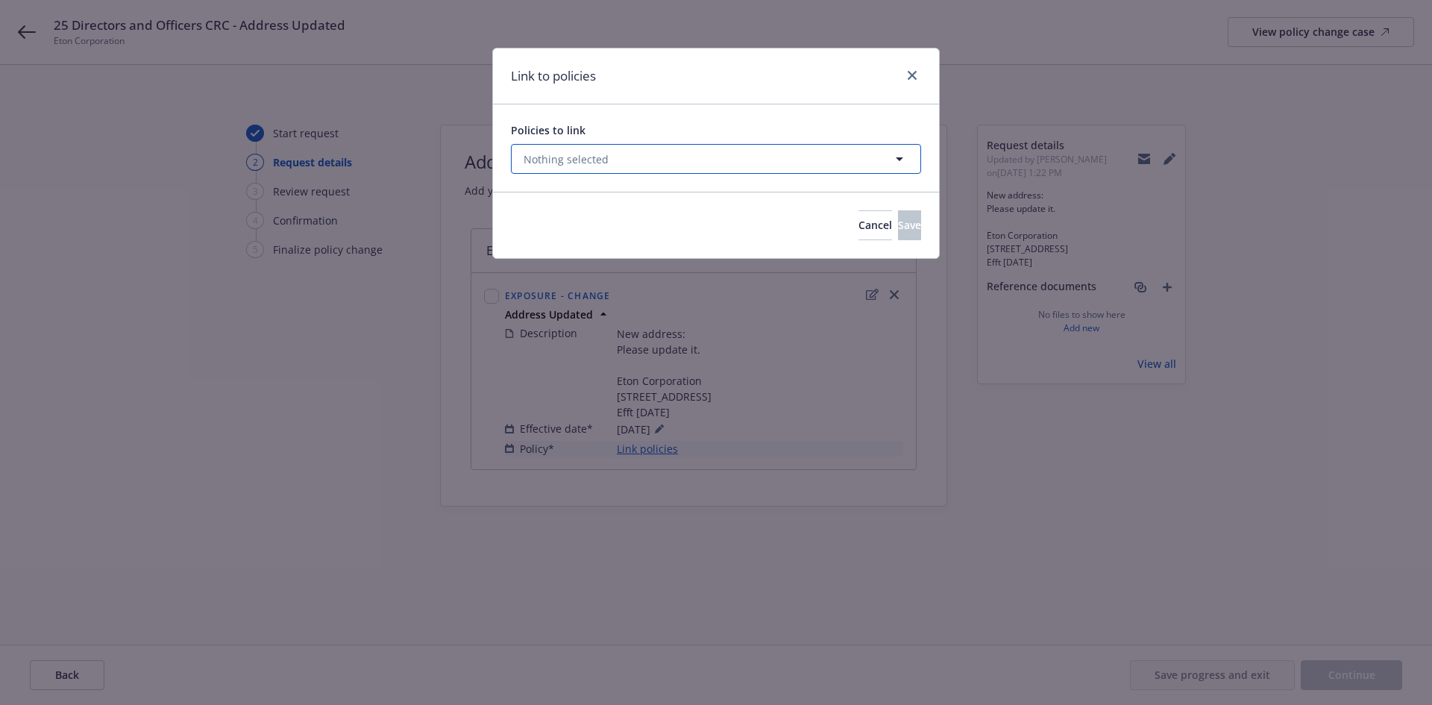
click at [716, 160] on button "Nothing selected" at bounding box center [716, 159] width 410 height 30
select select "ACTIVE"
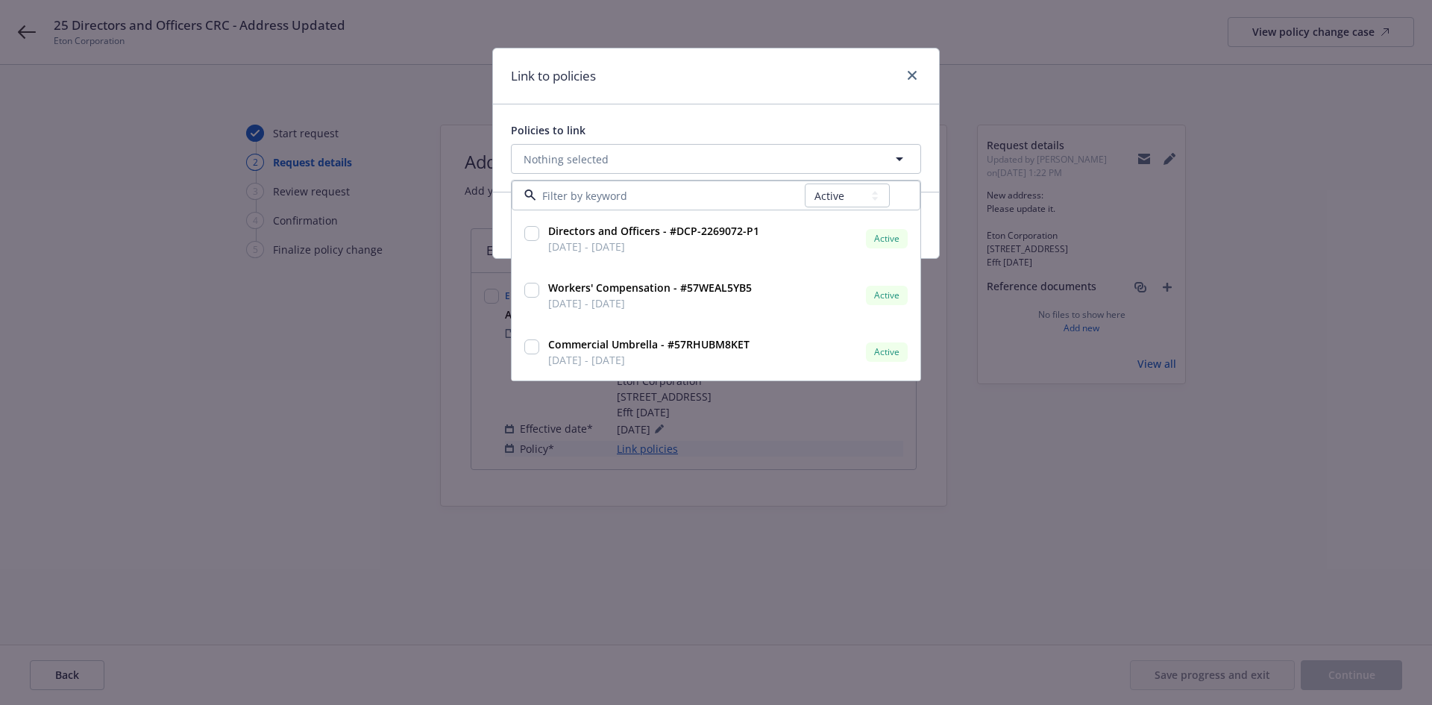
click at [694, 190] on input at bounding box center [670, 196] width 269 height 16
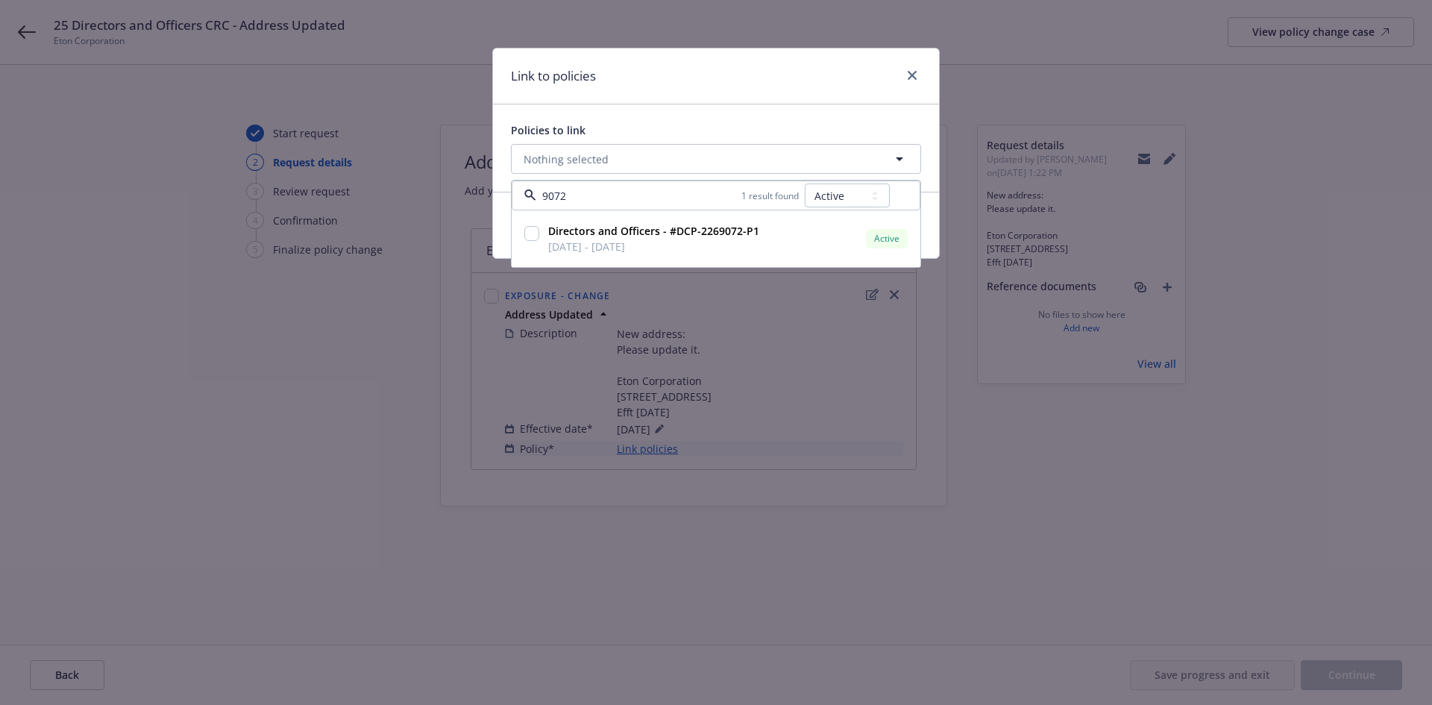
type input "9072"
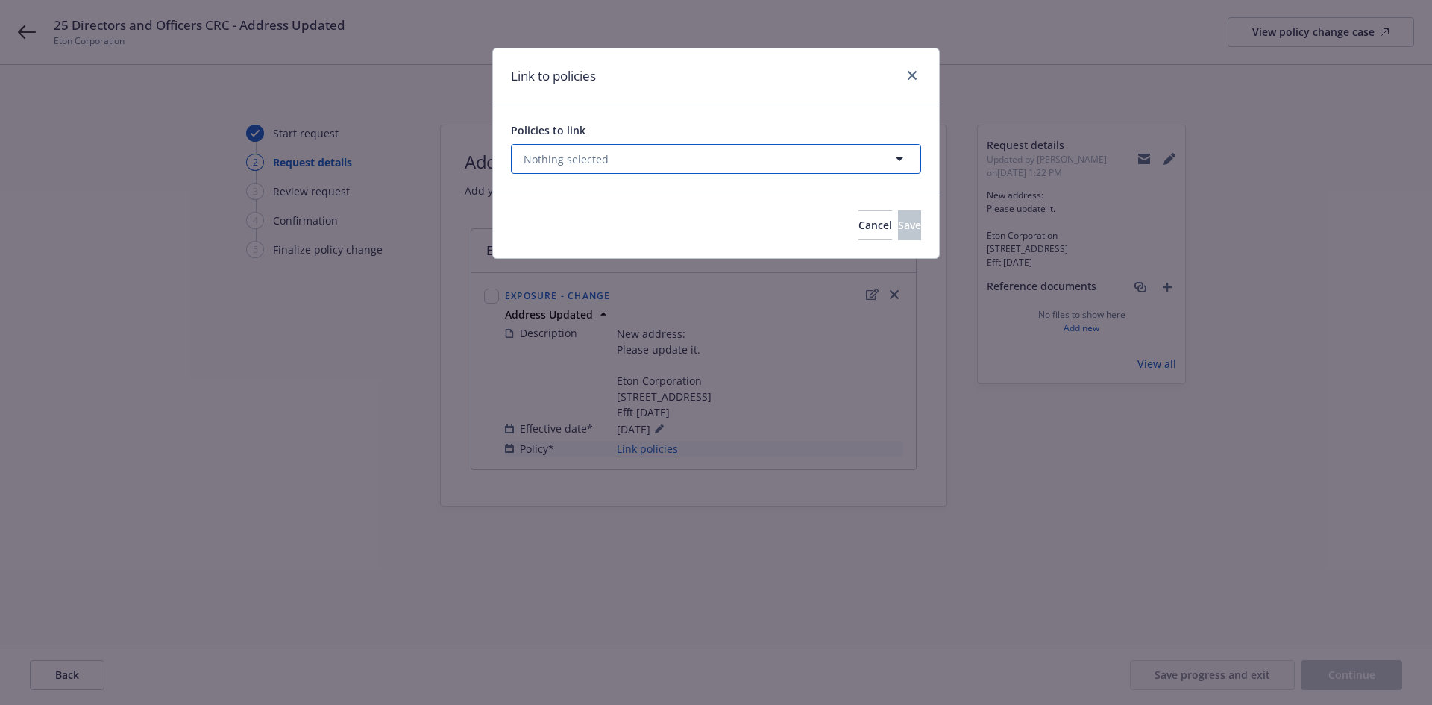
click at [720, 160] on button "Nothing selected" at bounding box center [716, 159] width 410 height 30
select select "ACTIVE"
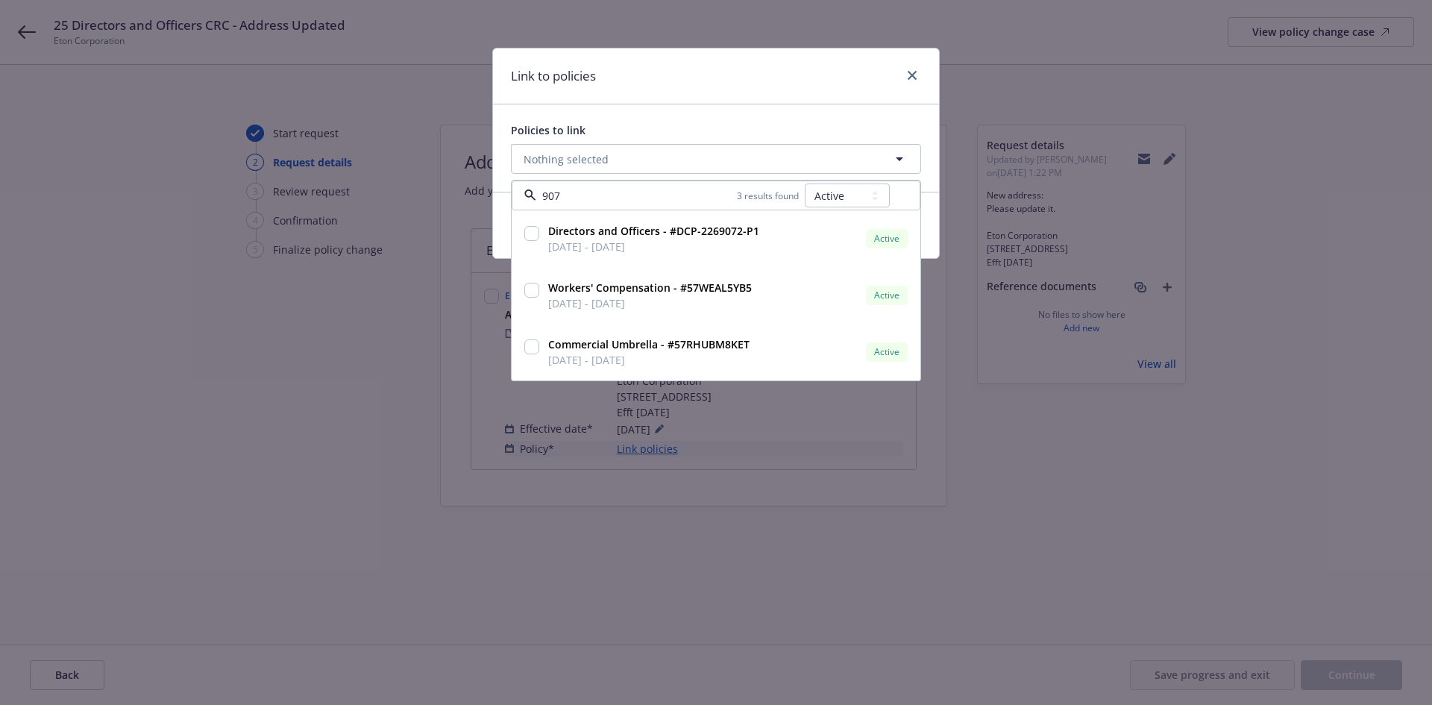
type input "9072"
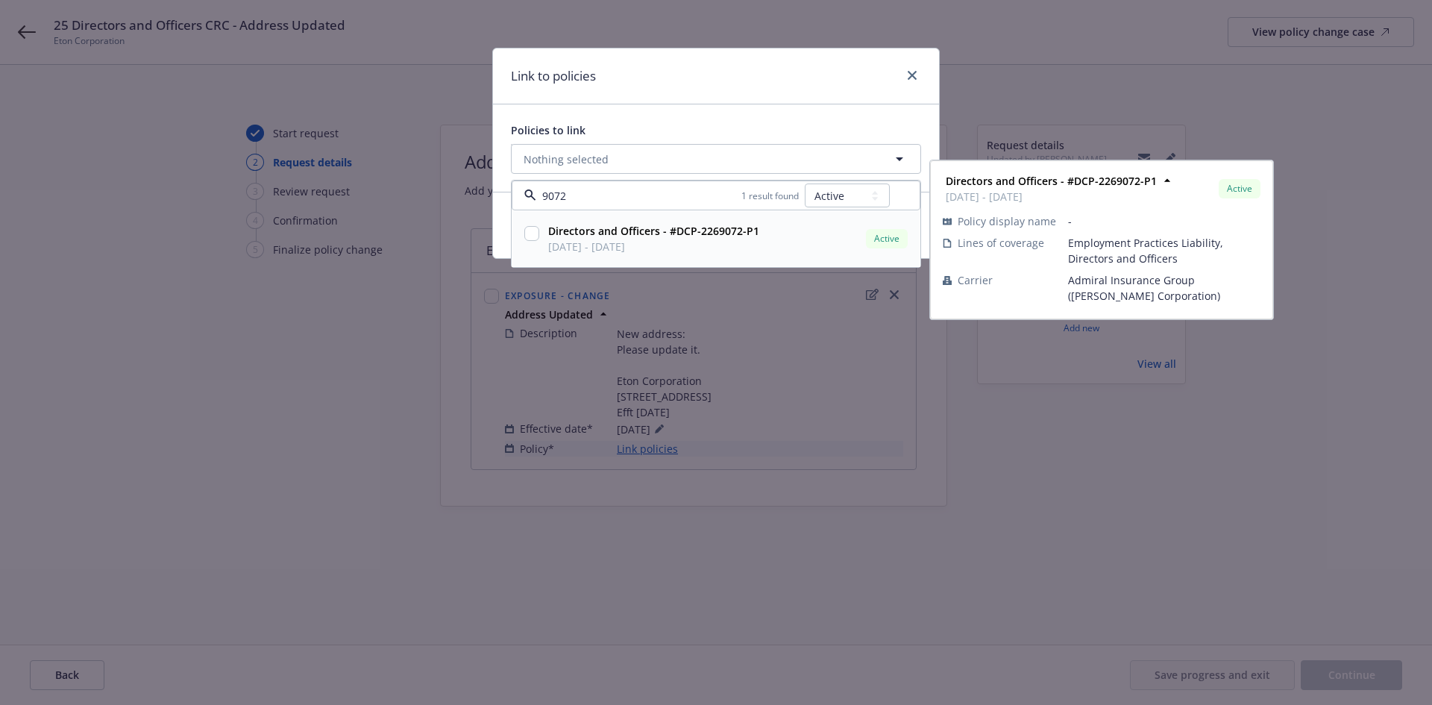
click at [726, 244] on span "[DATE] - [DATE]" at bounding box center [653, 247] width 211 height 16
checkbox input "true"
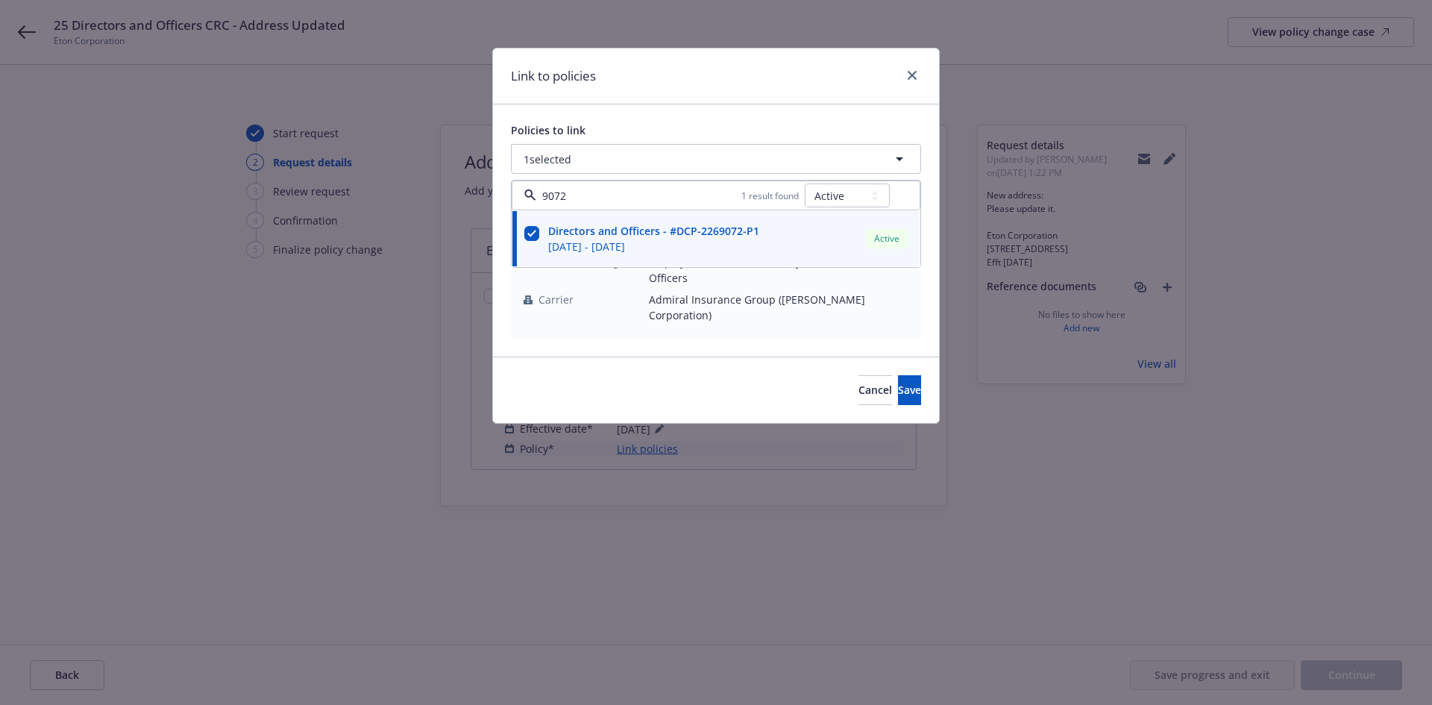
type input "9072"
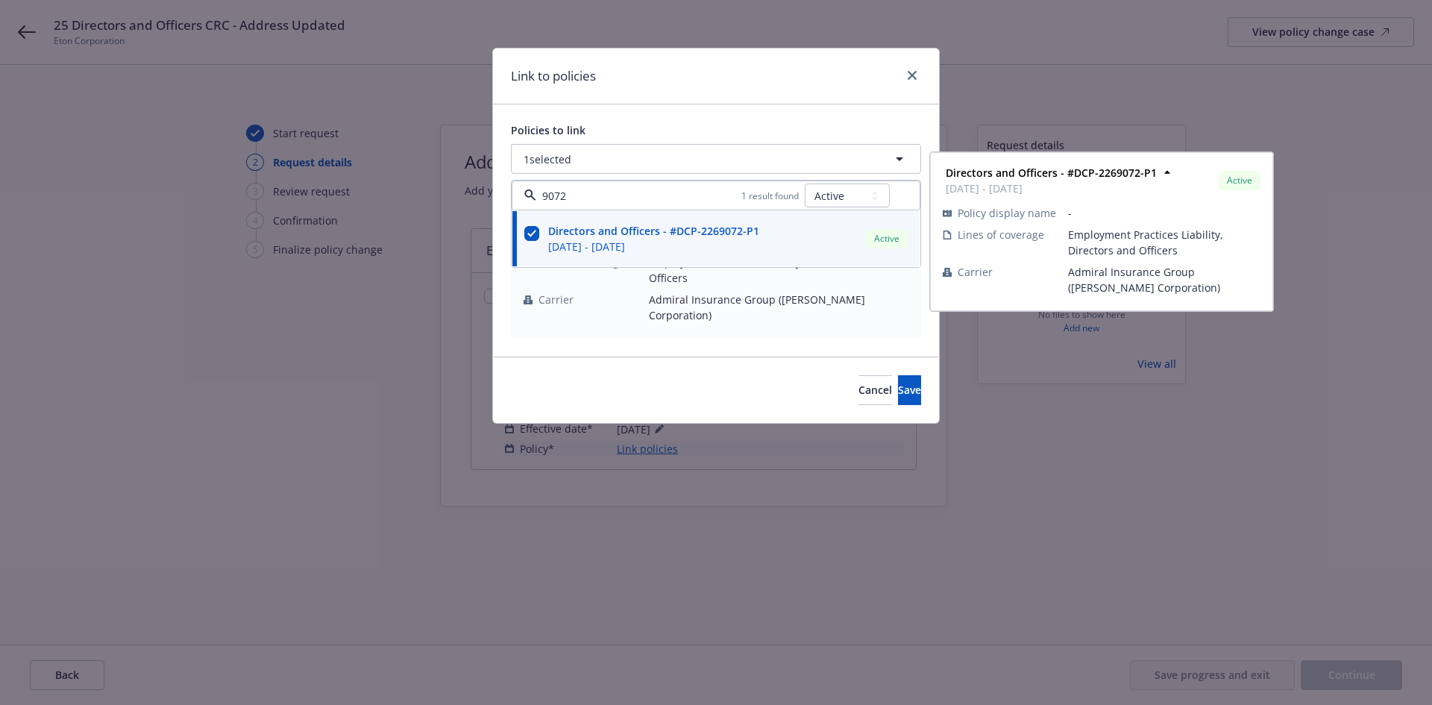
click at [690, 322] on div "Policies to link 1 selected 9072 1 result found All Active Upcoming Expired Can…" at bounding box center [716, 230] width 446 height 252
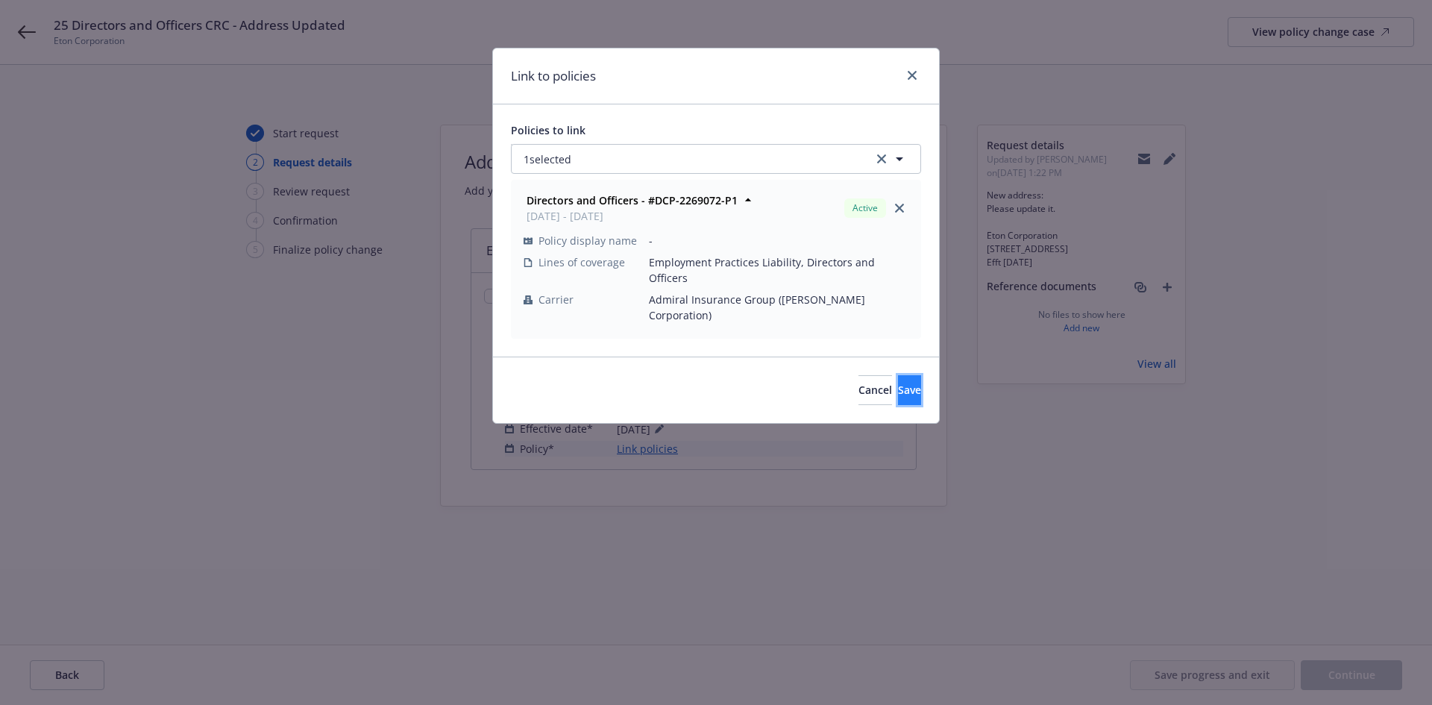
click at [898, 383] on span "Save" at bounding box center [909, 390] width 23 height 14
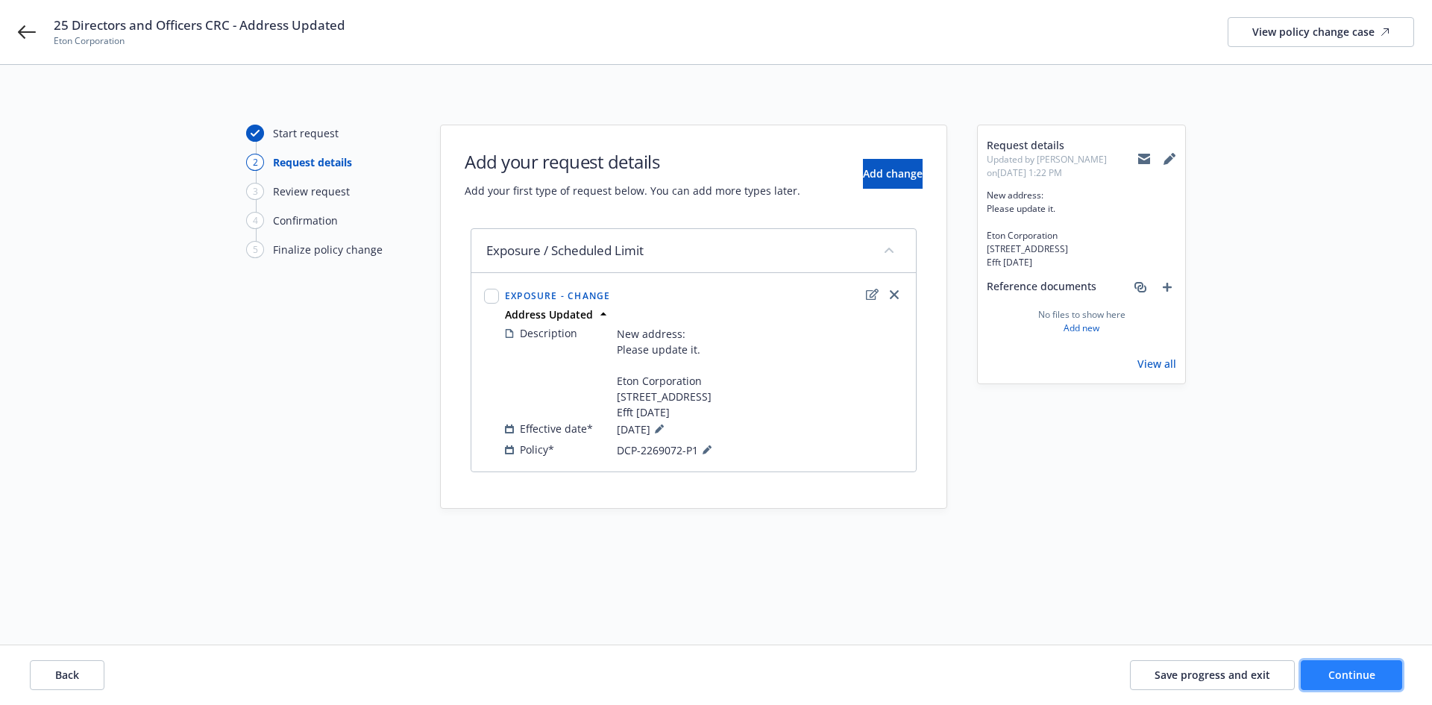
click at [1367, 674] on span "Continue" at bounding box center [1352, 675] width 47 height 14
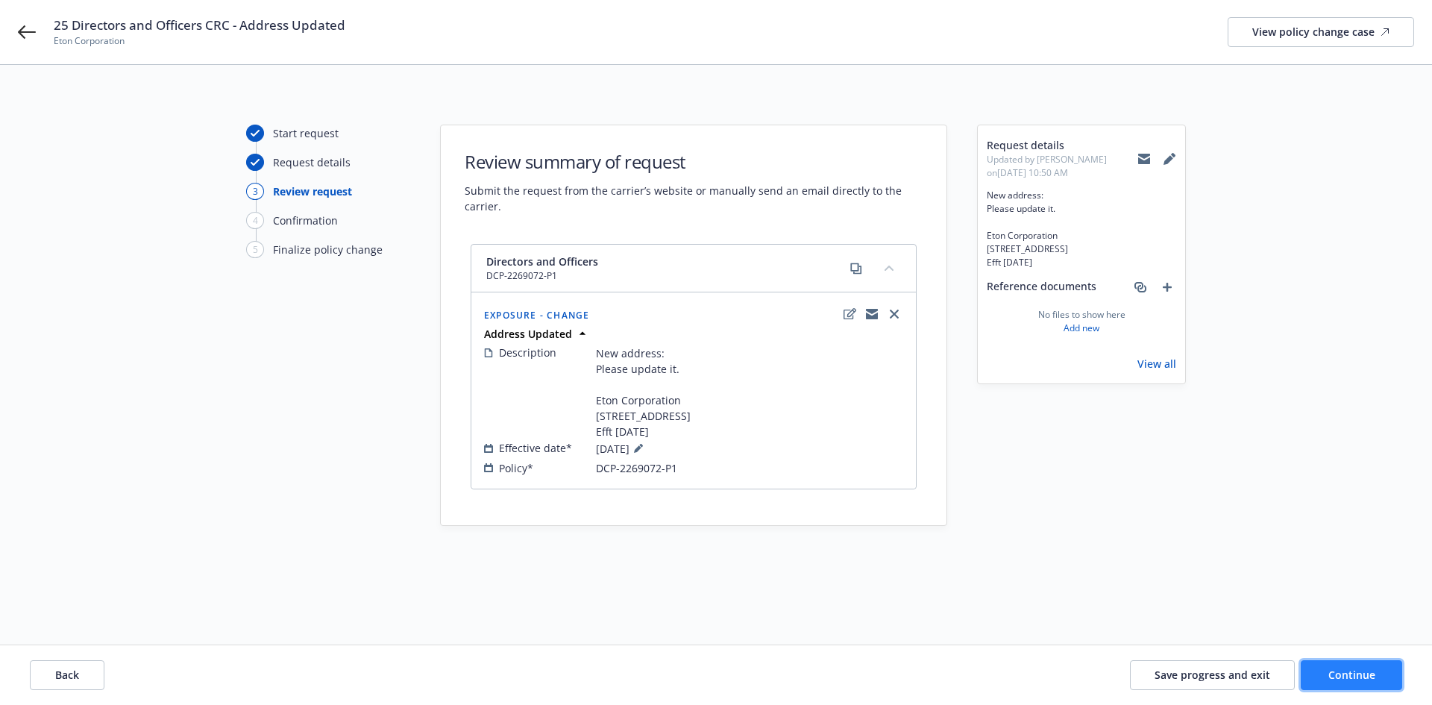
click at [1367, 674] on span "Continue" at bounding box center [1352, 675] width 47 height 14
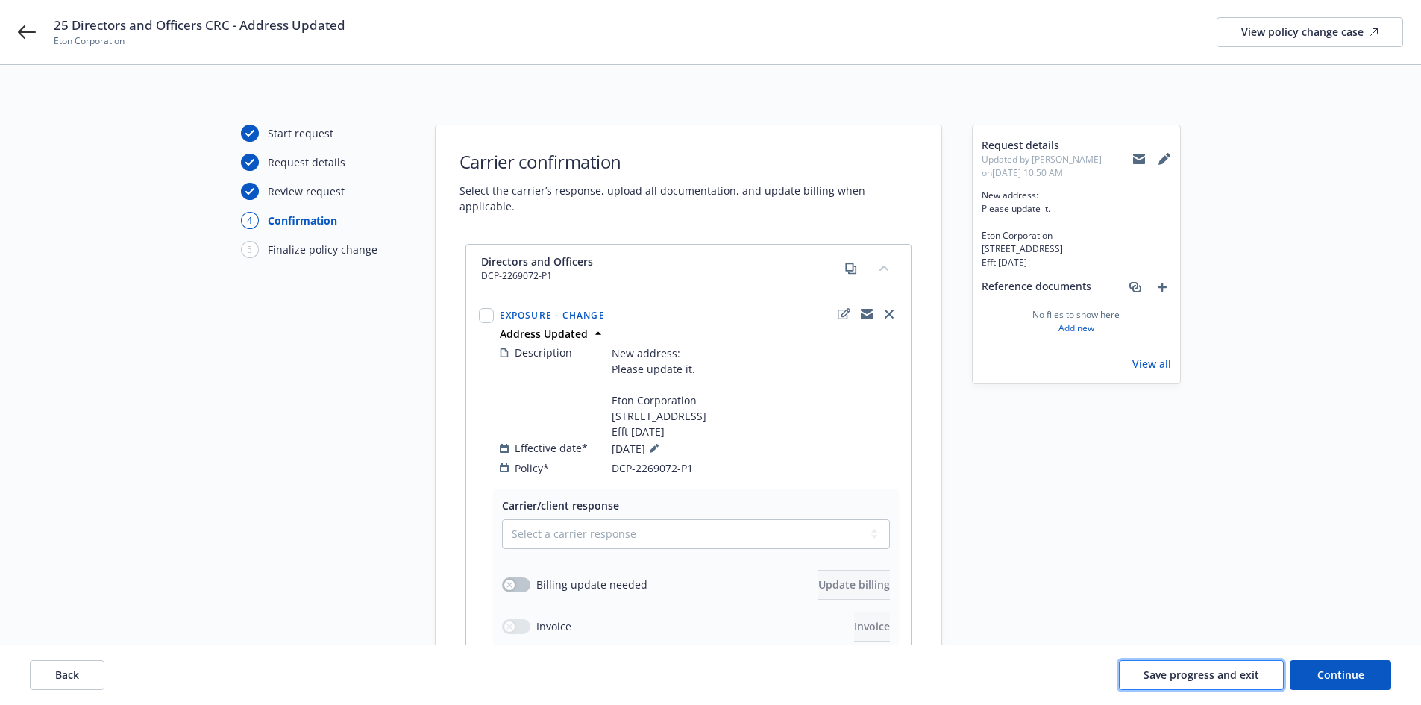
click at [1188, 670] on span "Save progress and exit" at bounding box center [1202, 675] width 116 height 14
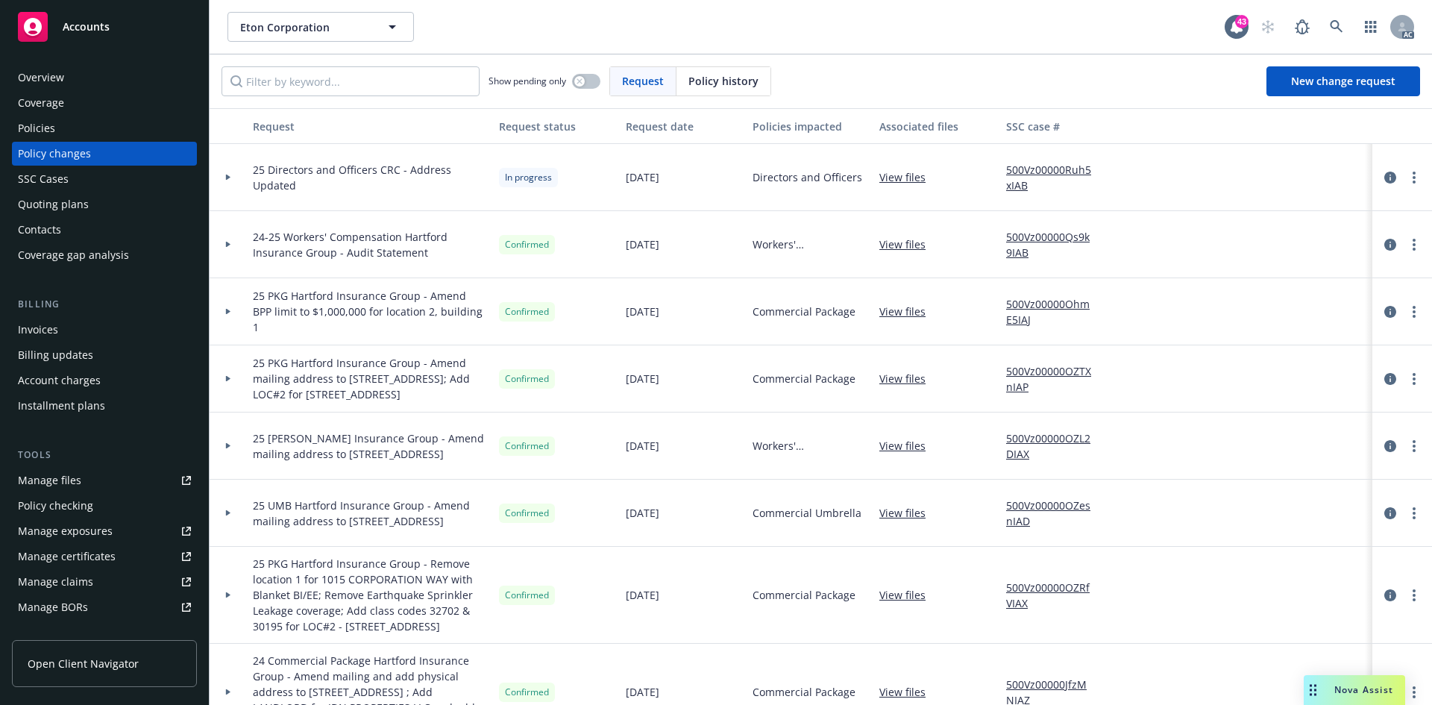
click at [116, 134] on div "Policies" at bounding box center [104, 128] width 173 height 24
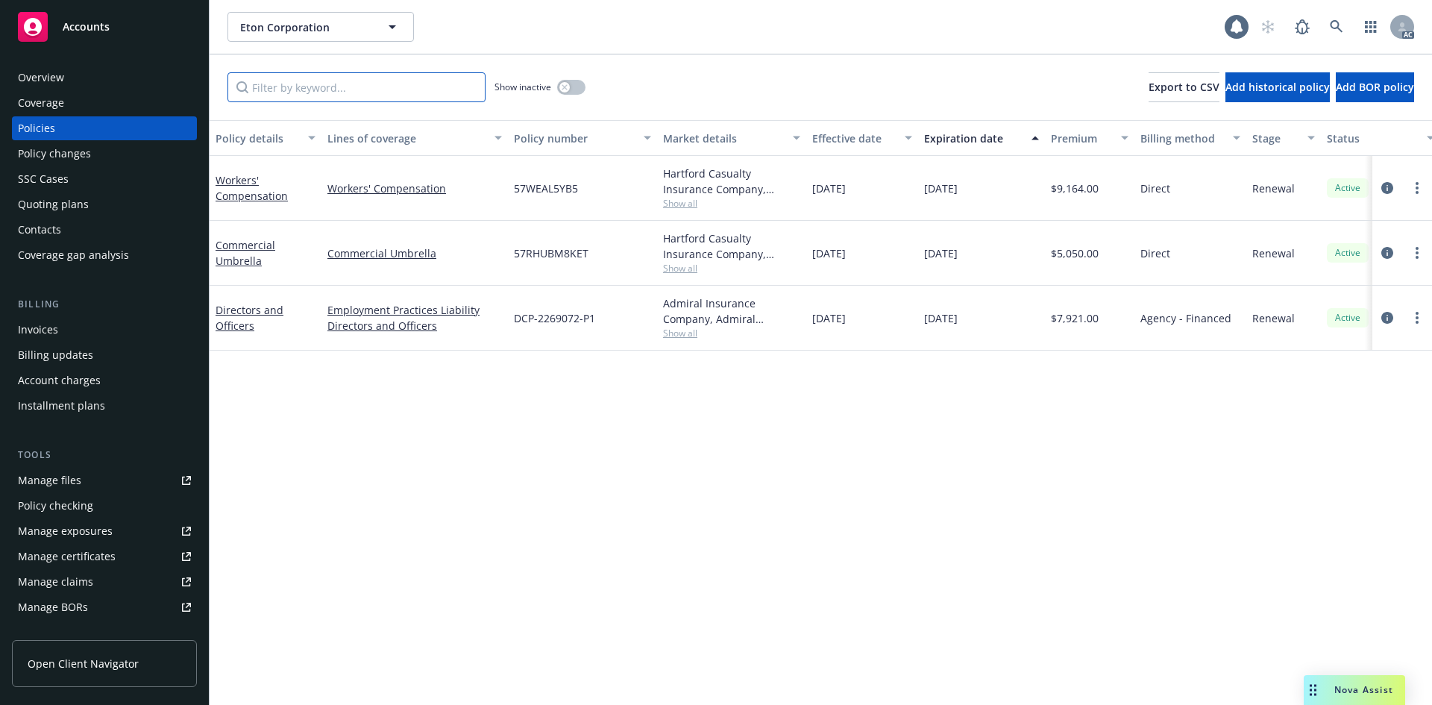
click at [433, 86] on input "Filter by keyword..." at bounding box center [357, 87] width 258 height 30
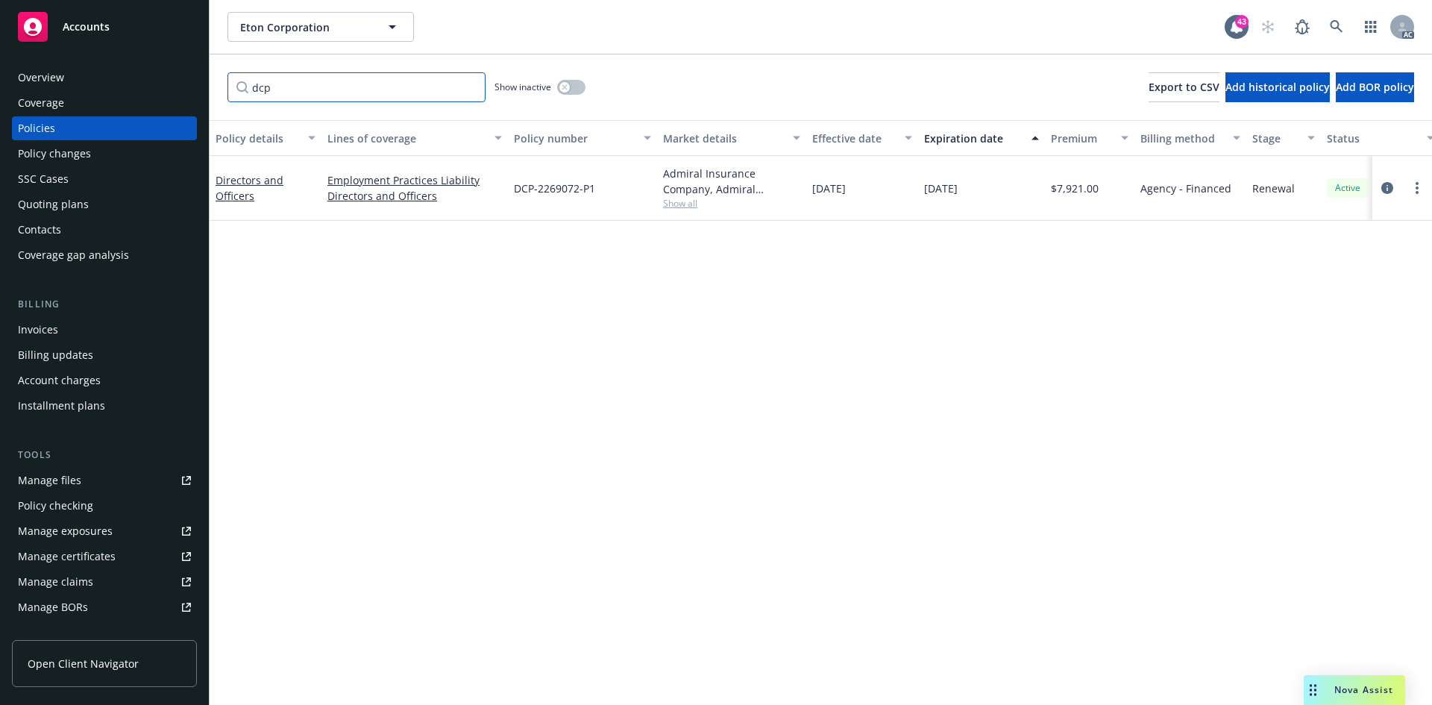
type input "dcp"
click at [675, 206] on span "Show all" at bounding box center [731, 203] width 137 height 13
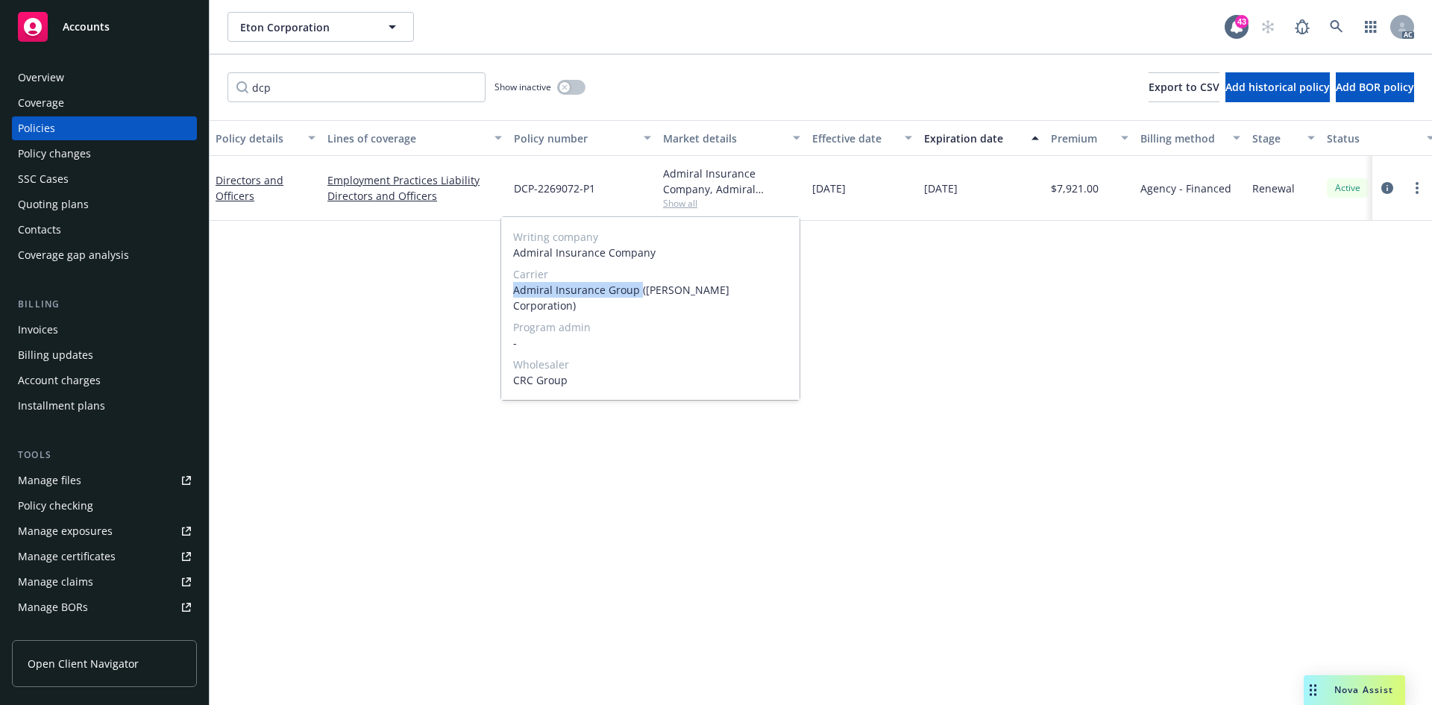
drag, startPoint x: 510, startPoint y: 289, endPoint x: 637, endPoint y: 291, distance: 126.8
click at [637, 291] on div "Writing company Admiral Insurance Company Carrier Admiral Insurance Group ([PER…" at bounding box center [650, 308] width 298 height 183
copy span "Admiral Insurance Group"
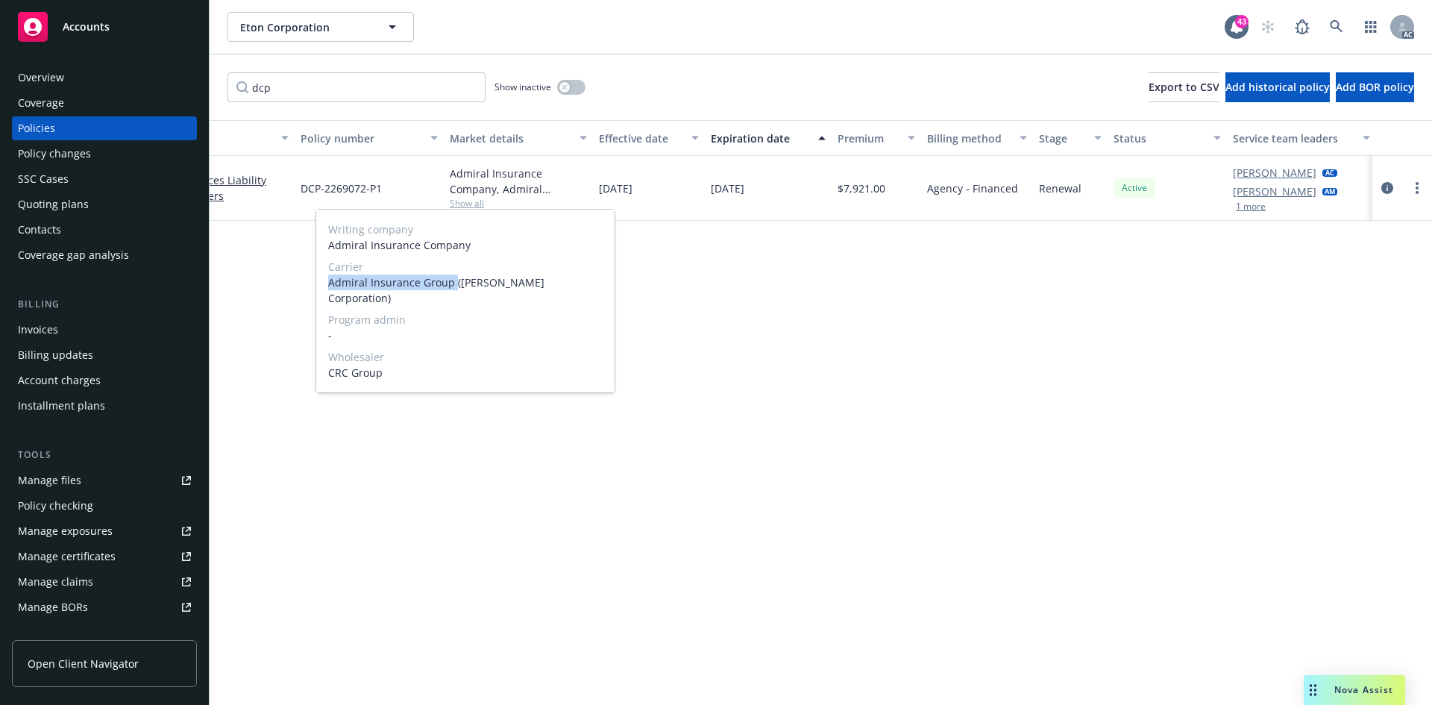
scroll to position [0, 217]
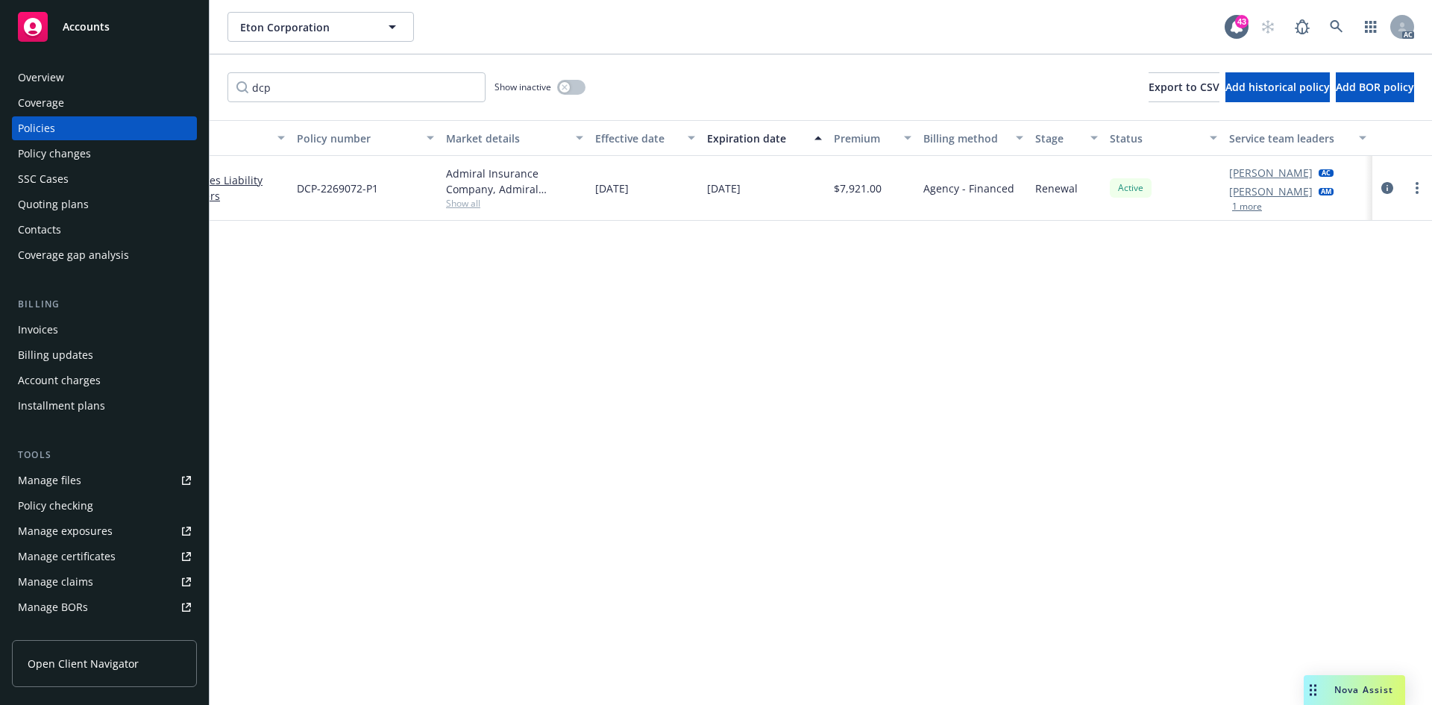
click at [553, 373] on div "Policy details Lines of coverage Policy number Market details Effective date Ex…" at bounding box center [821, 412] width 1223 height 585
click at [100, 156] on div "Policy changes" at bounding box center [104, 154] width 173 height 24
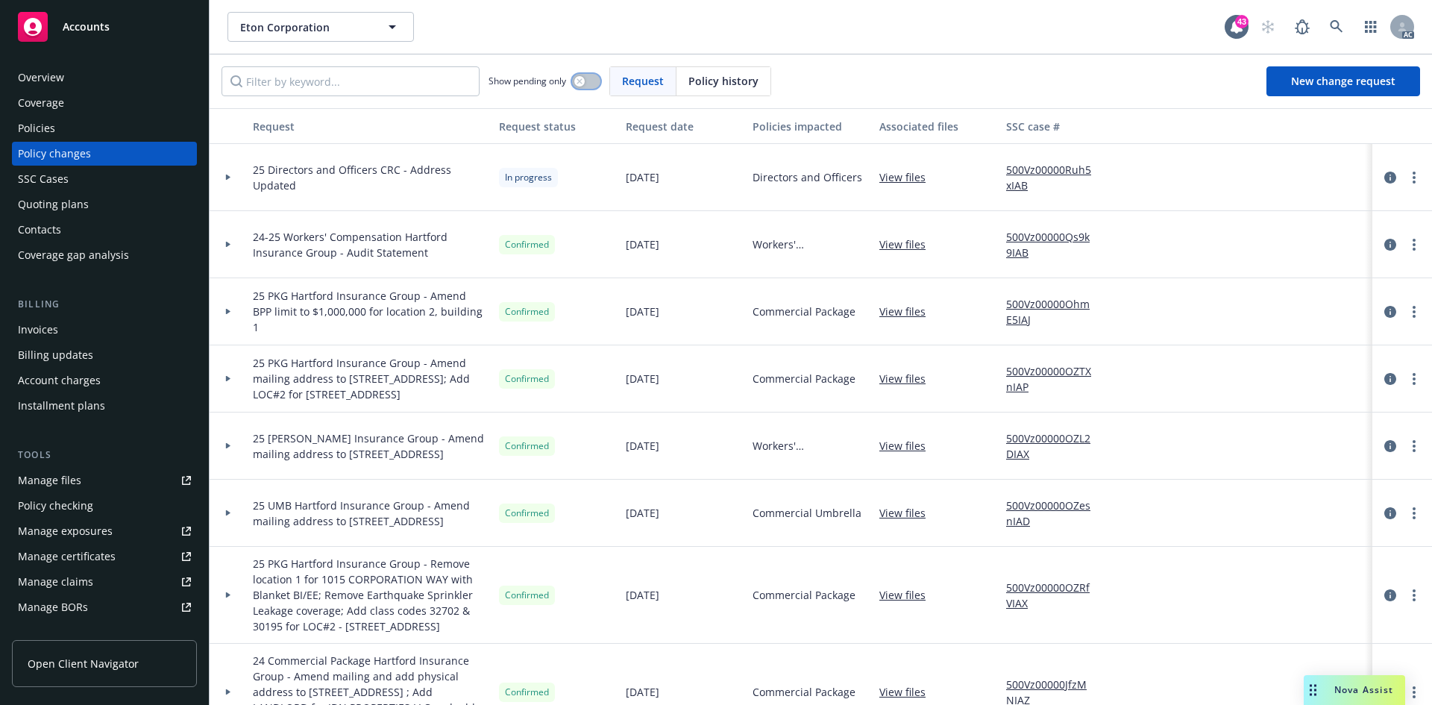
click at [592, 82] on button "button" at bounding box center [586, 81] width 28 height 15
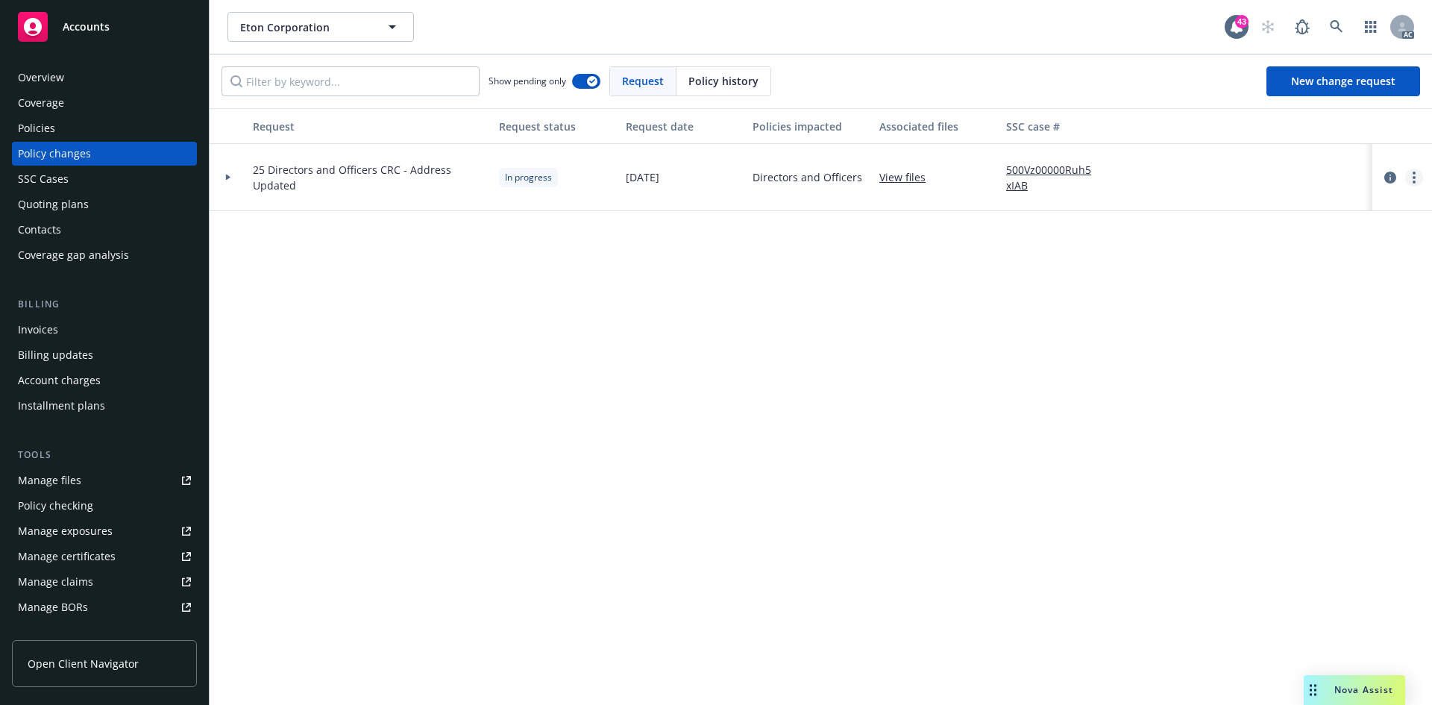
click at [1416, 172] on link "more" at bounding box center [1414, 178] width 18 height 18
click at [1286, 201] on link "Copy logging email" at bounding box center [1295, 208] width 256 height 30
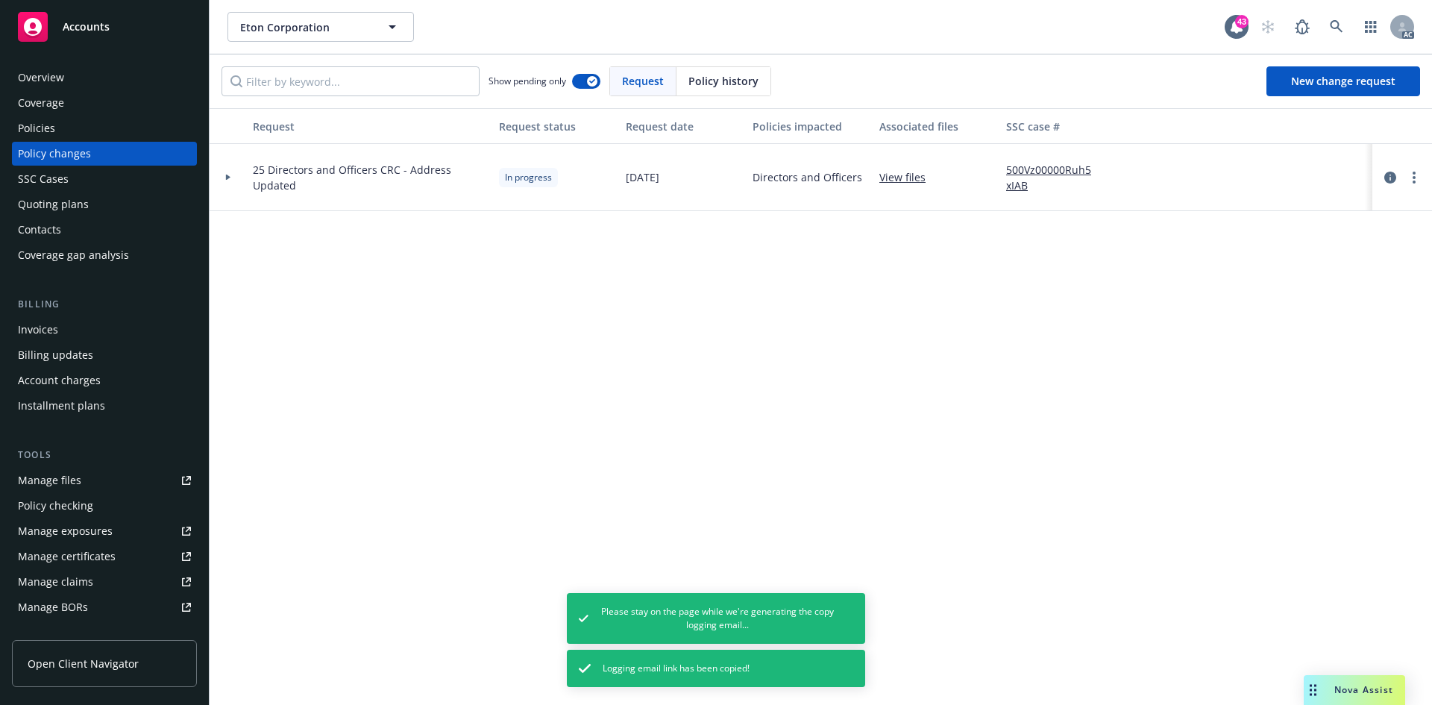
click at [433, 388] on div "Request Request status Request date Policies impacted Associated files SSC case…" at bounding box center [821, 406] width 1223 height 597
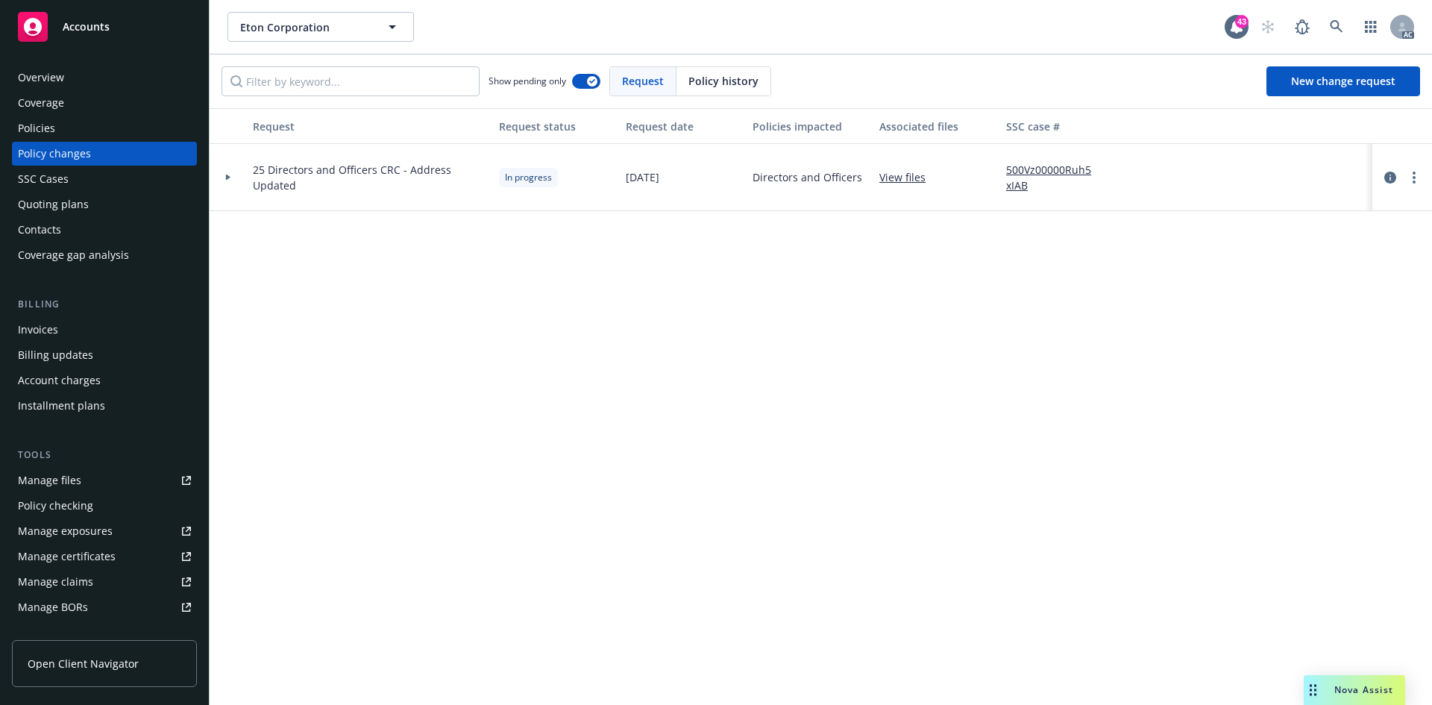
click at [101, 135] on div "Policies" at bounding box center [104, 128] width 173 height 24
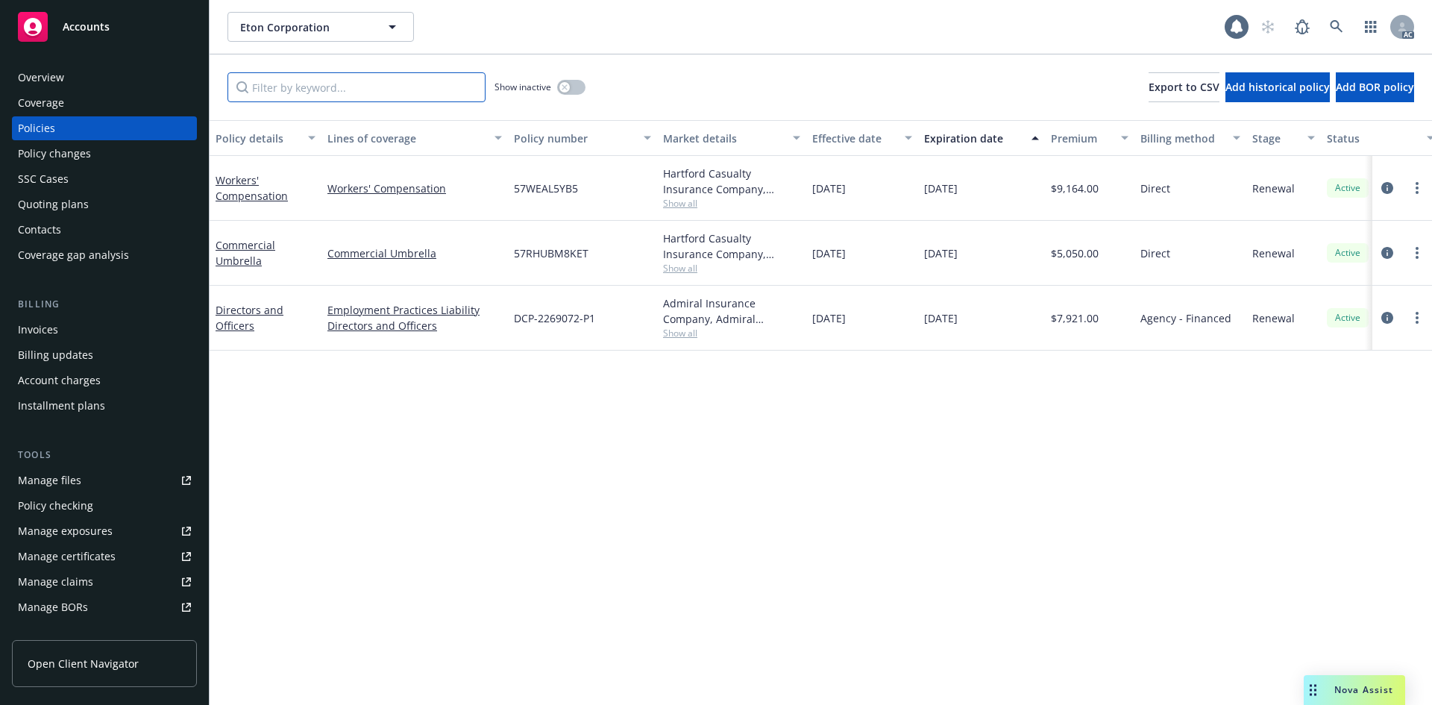
click at [374, 84] on input "Filter by keyword..." at bounding box center [357, 87] width 258 height 30
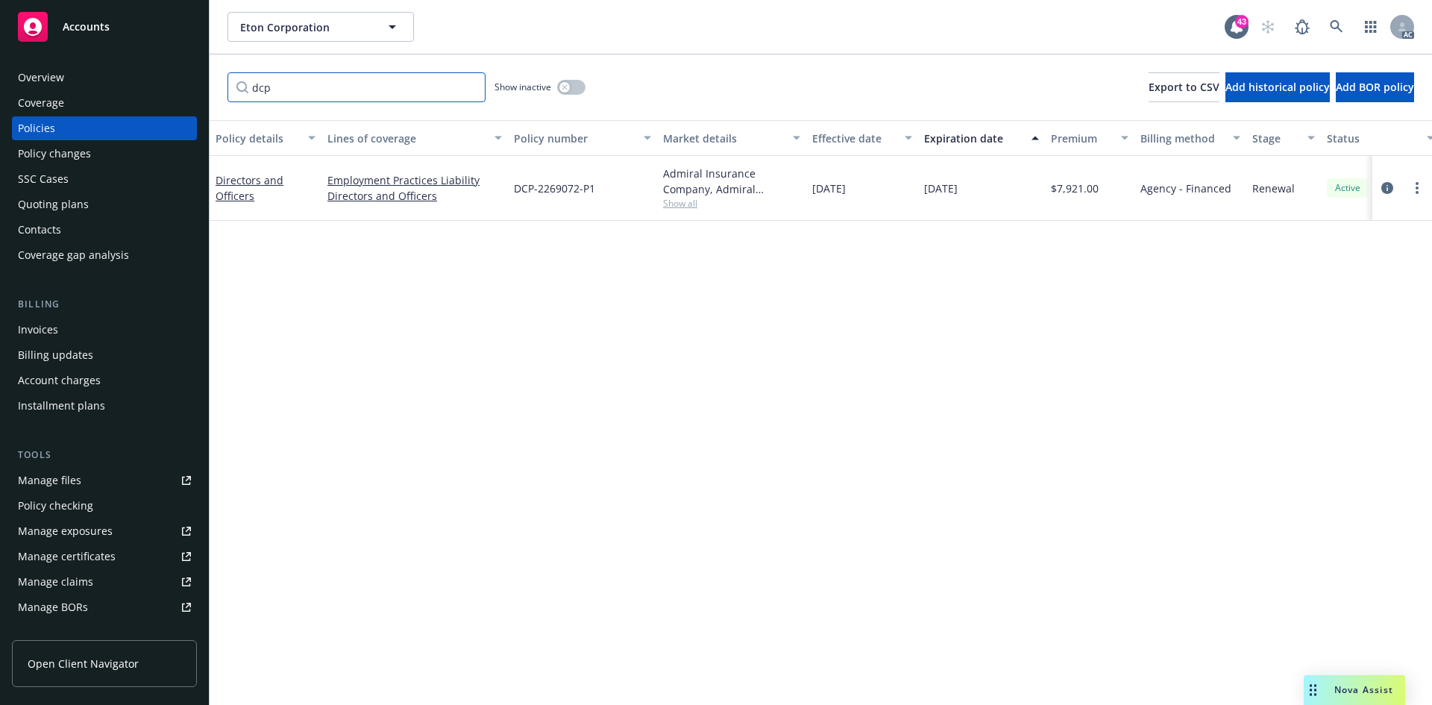
type input "dcp"
drag, startPoint x: 511, startPoint y: 198, endPoint x: 607, endPoint y: 198, distance: 96.2
click at [607, 198] on div "DCP-2269072-P1" at bounding box center [582, 188] width 149 height 65
copy span "DCP-2269072-P1"
drag, startPoint x: 238, startPoint y: 36, endPoint x: 348, endPoint y: 36, distance: 110.4
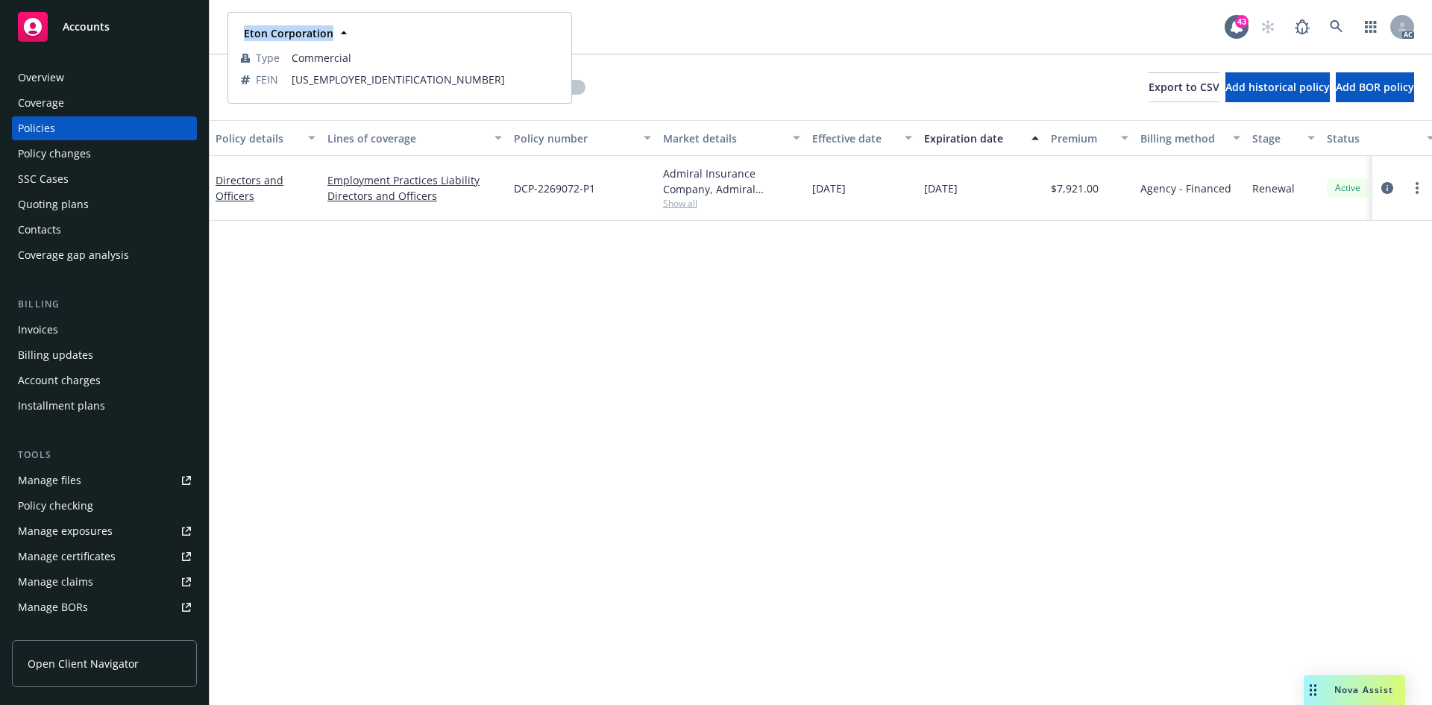
click at [348, 36] on div "Eton Corporation Type Commercial FEIN [US_EMPLOYER_IDENTIFICATION_NUMBER]" at bounding box center [400, 57] width 342 height 89
copy strong "Eton Corporation"
click at [678, 206] on span "Show all" at bounding box center [731, 203] width 137 height 13
click at [934, 310] on div "Policy details Lines of coverage Policy number Market details Effective date Ex…" at bounding box center [821, 412] width 1223 height 585
click at [1336, 26] on icon at bounding box center [1336, 26] width 13 height 13
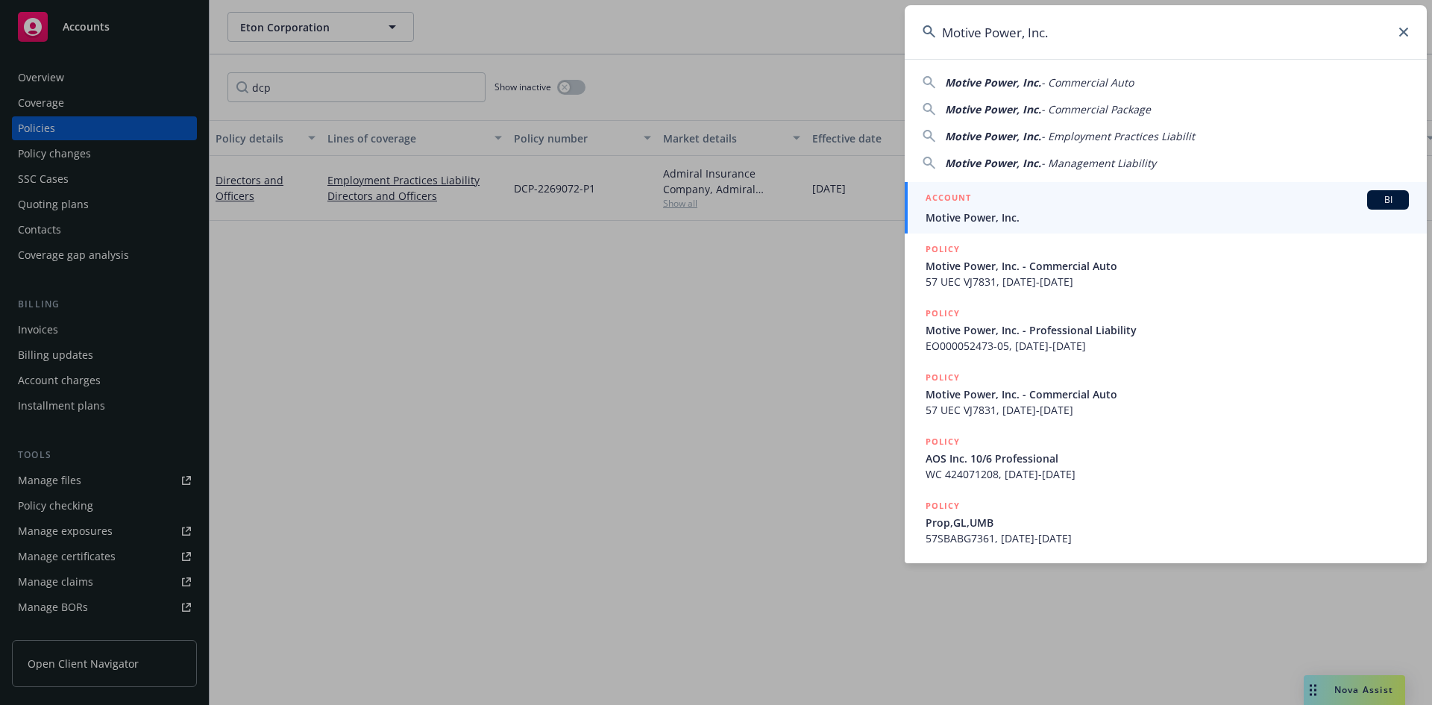
type input "Motive Power, Inc."
click at [1384, 195] on span "BI" at bounding box center [1388, 199] width 30 height 13
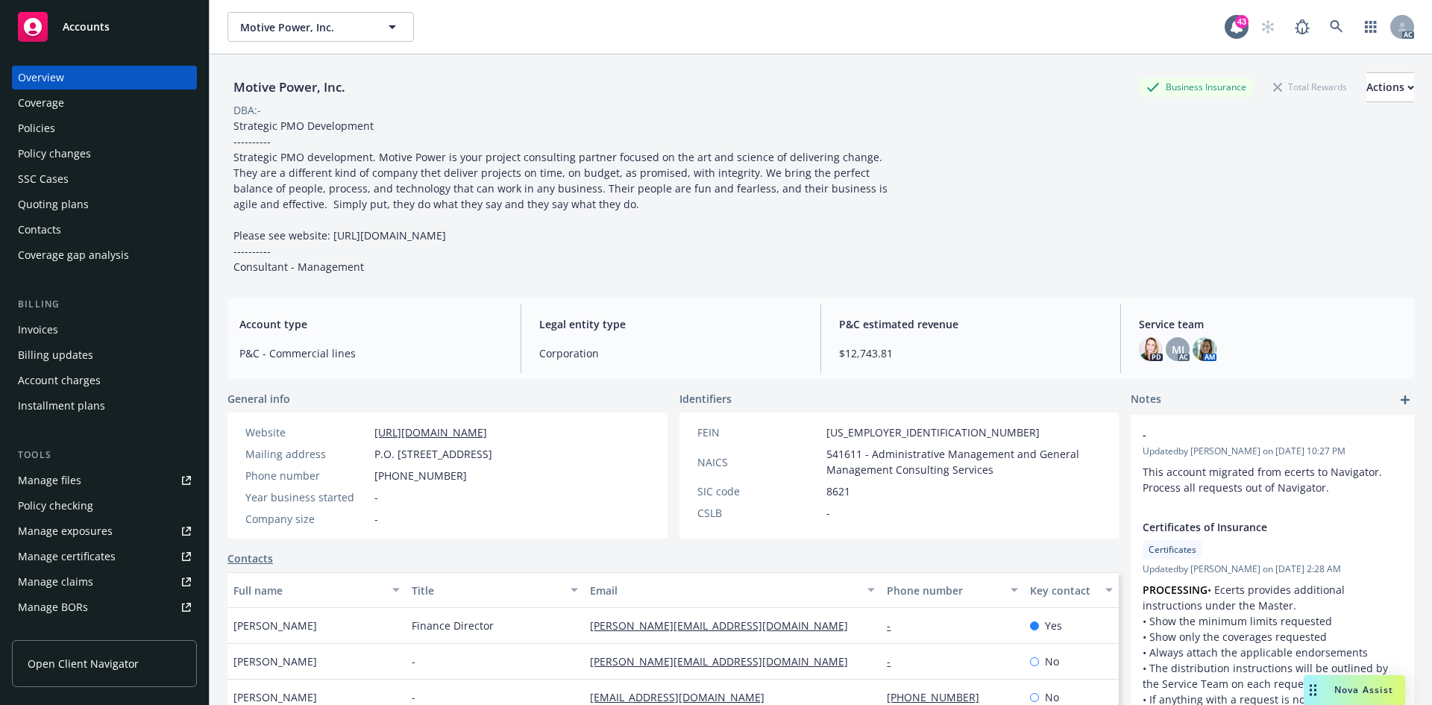
click at [84, 131] on div "Policies" at bounding box center [104, 128] width 173 height 24
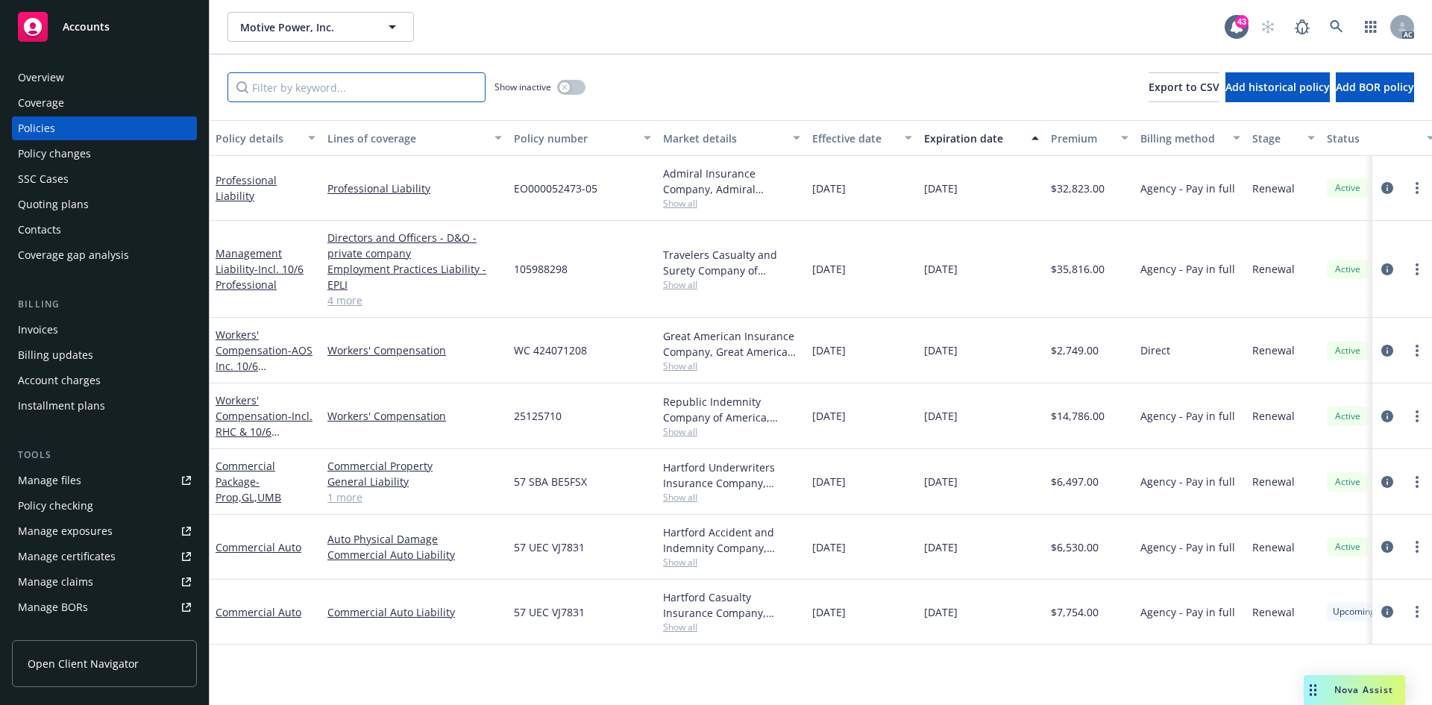
click at [457, 90] on input "Filter by keyword..." at bounding box center [357, 87] width 258 height 30
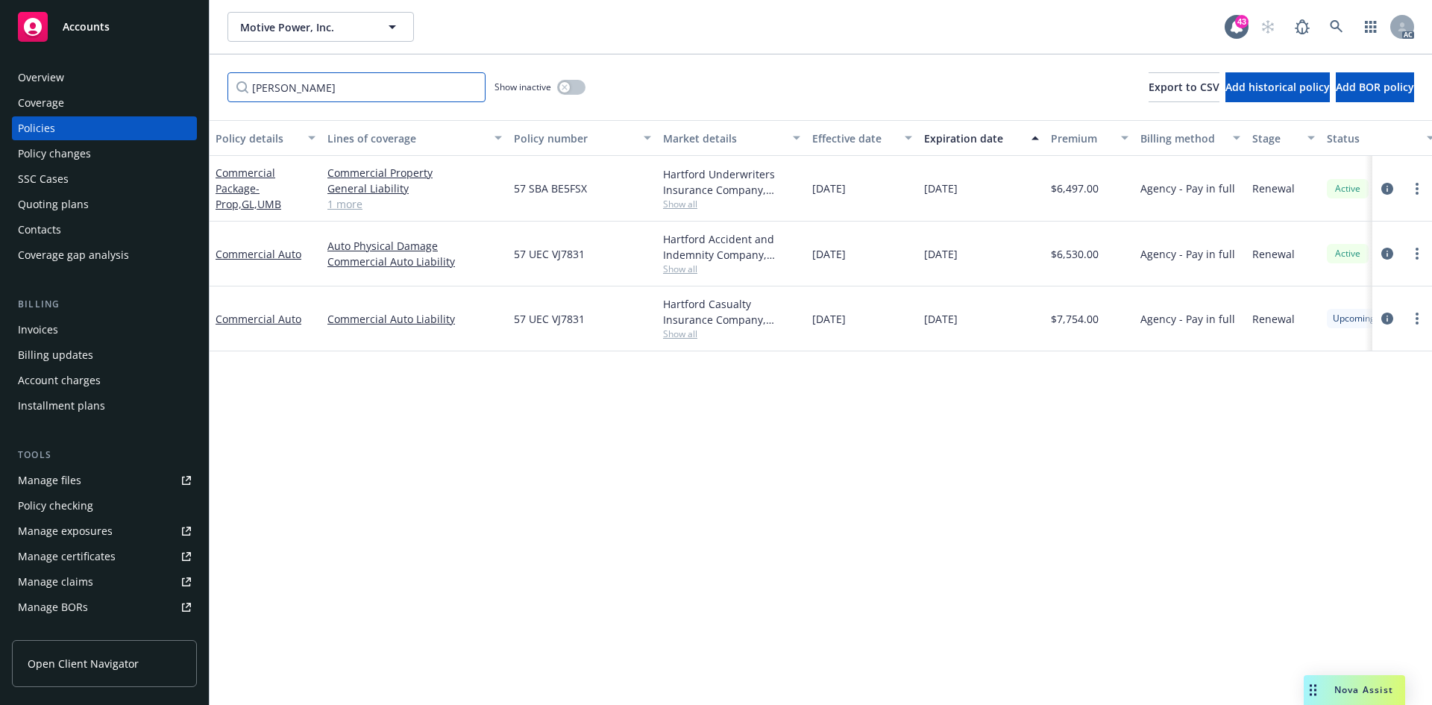
type input "[PERSON_NAME]"
click at [691, 204] on span "Show all" at bounding box center [731, 204] width 137 height 13
click at [964, 430] on div "Policy details Lines of coverage Policy number Market details Effective date Ex…" at bounding box center [821, 412] width 1223 height 585
click at [688, 267] on span "Show all" at bounding box center [731, 269] width 137 height 13
click at [881, 386] on div "Policy details Lines of coverage Policy number Market details Effective date Ex…" at bounding box center [821, 412] width 1223 height 585
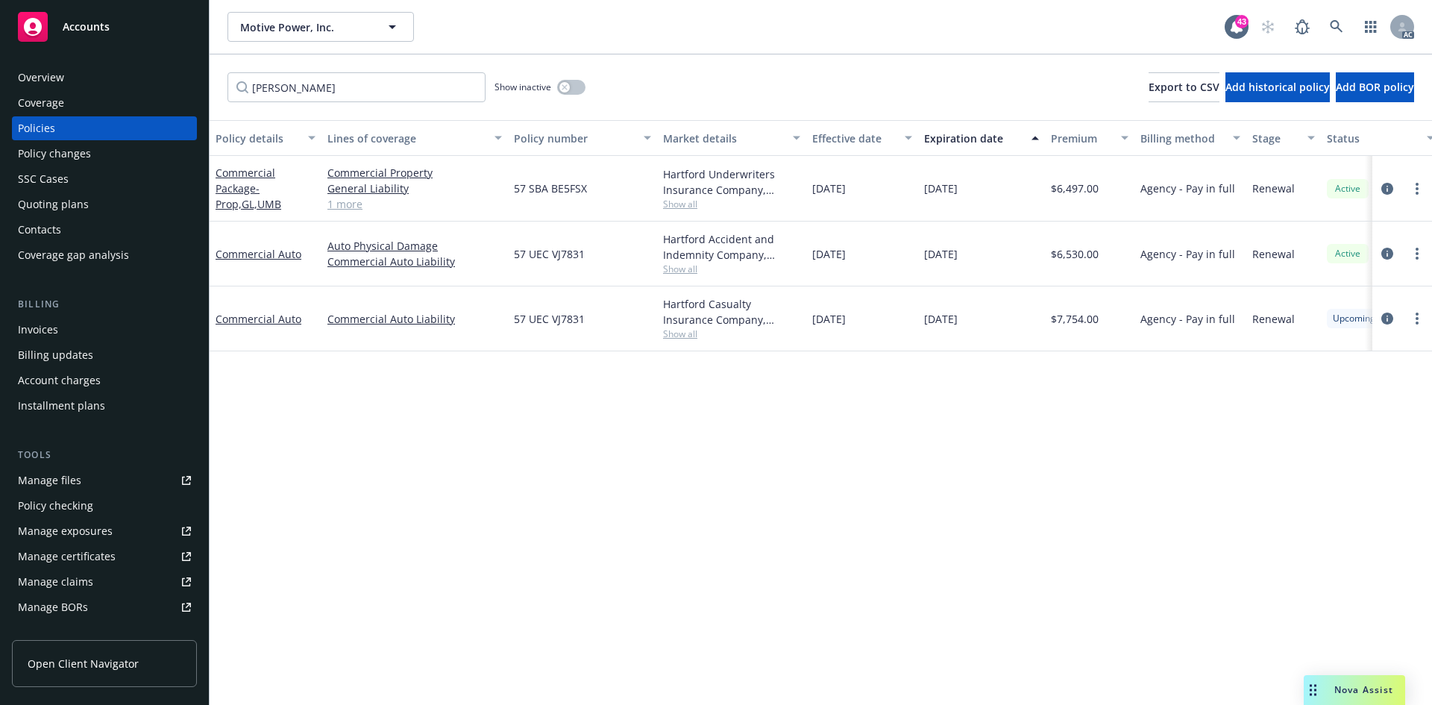
click at [618, 374] on div "Policy details Lines of coverage Policy number Market details Effective date Ex…" at bounding box center [821, 412] width 1223 height 585
click at [266, 248] on link "Commercial Auto" at bounding box center [259, 254] width 86 height 14
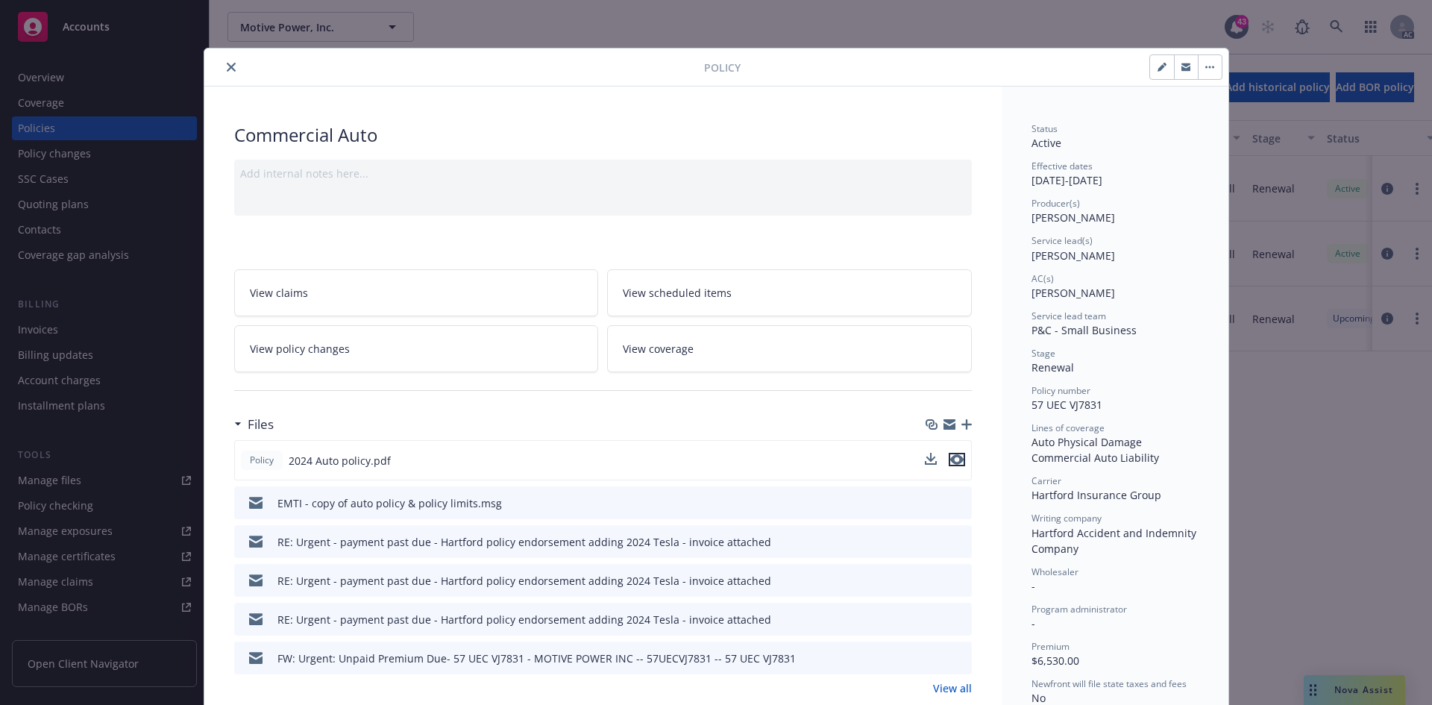
click at [955, 459] on icon "preview file" at bounding box center [956, 459] width 13 height 10
click at [222, 62] on button "close" at bounding box center [231, 67] width 18 height 18
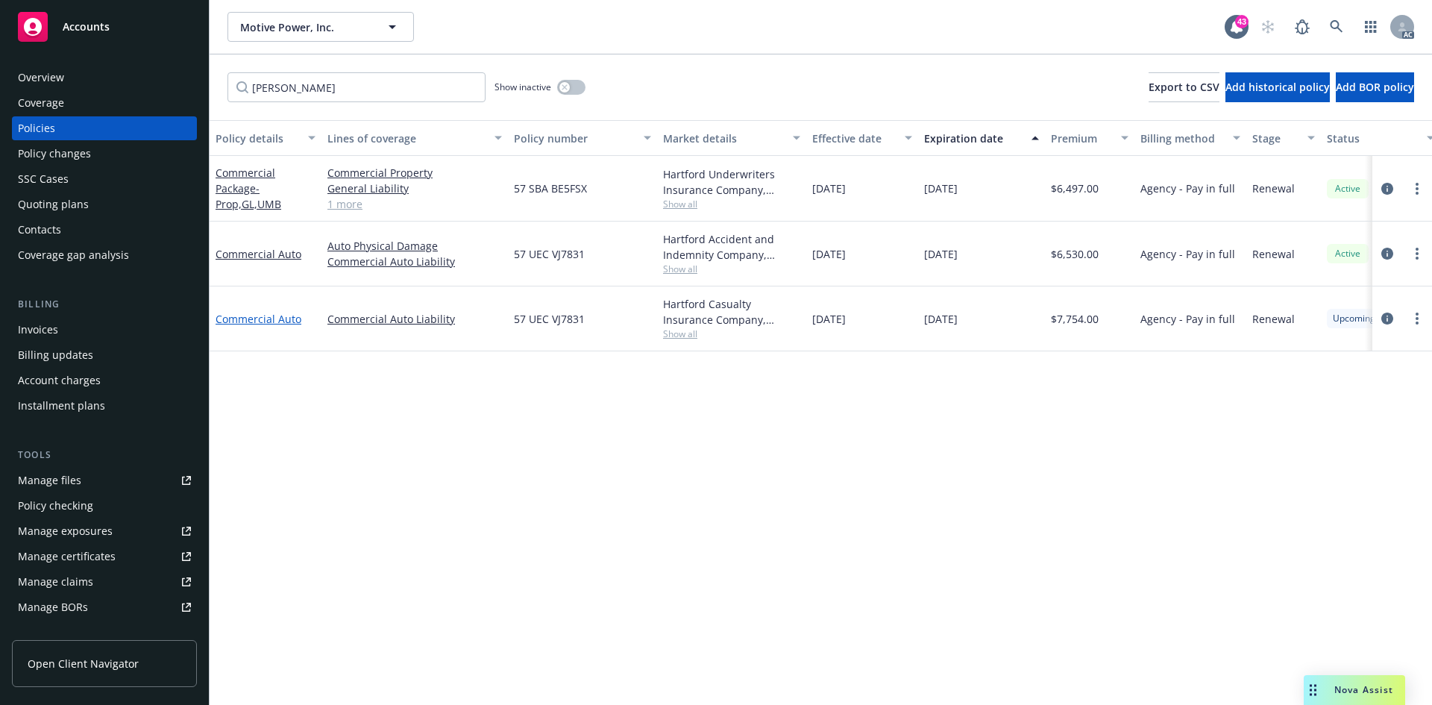
click at [247, 313] on link "Commercial Auto" at bounding box center [259, 319] width 86 height 14
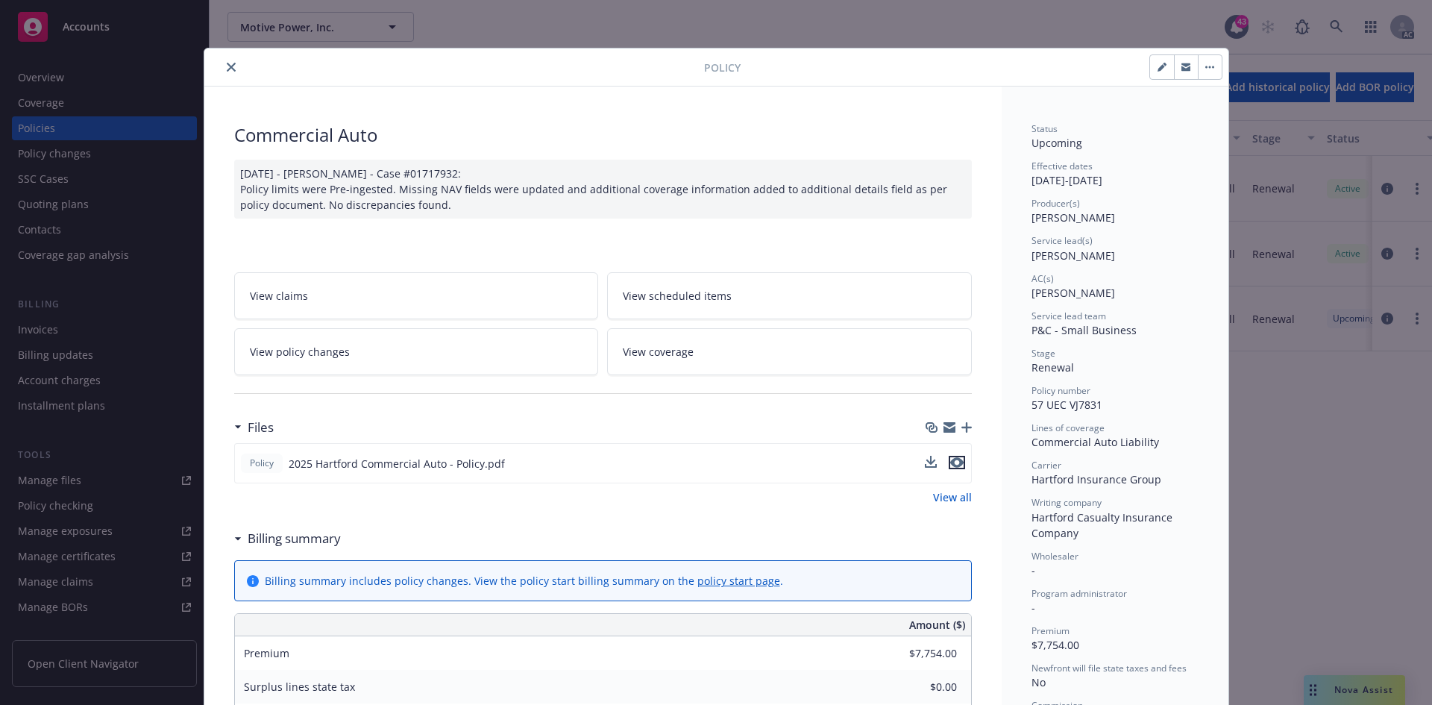
click at [953, 463] on icon "preview file" at bounding box center [956, 462] width 13 height 10
click at [227, 63] on icon "close" at bounding box center [231, 67] width 9 height 9
